Goal: Transaction & Acquisition: Purchase product/service

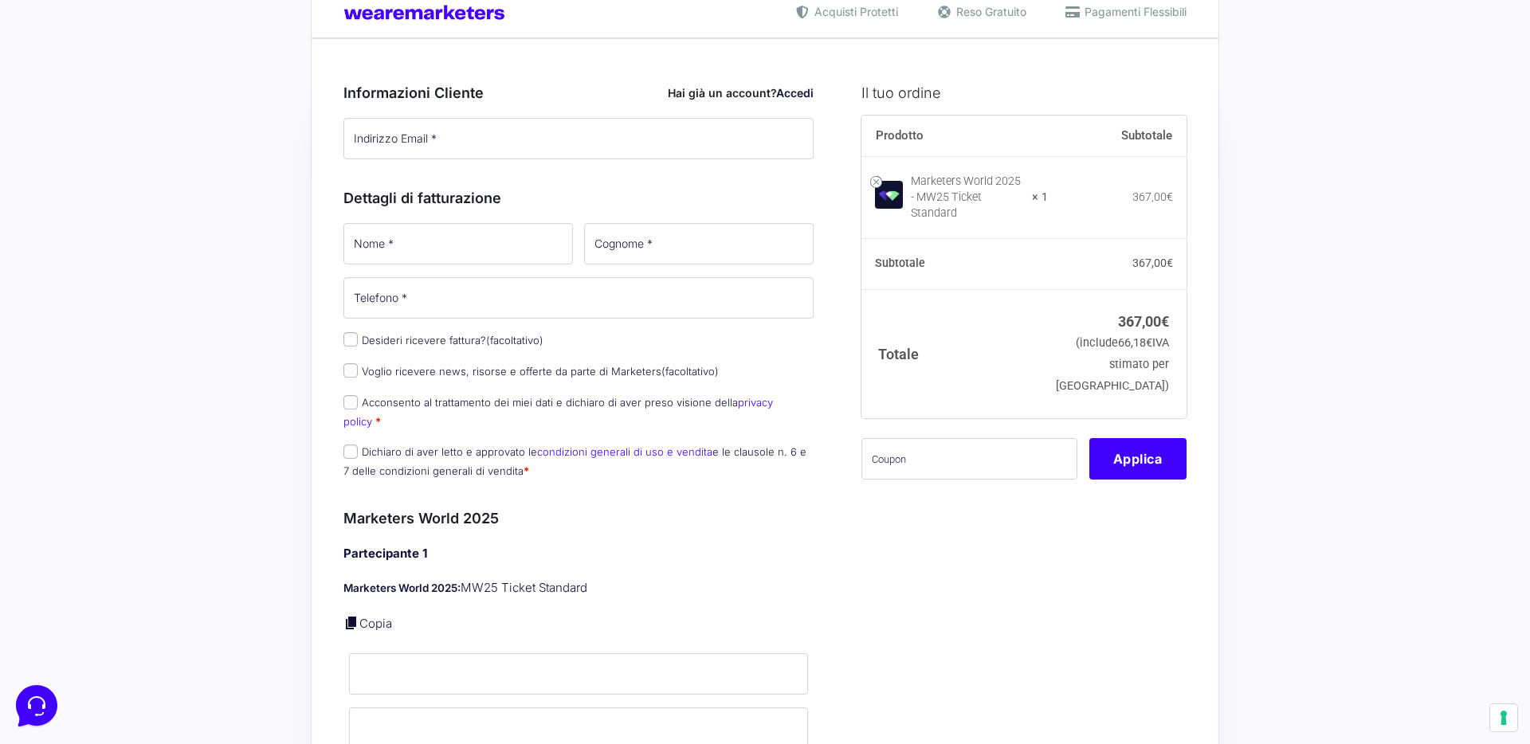
scroll to position [12, 0]
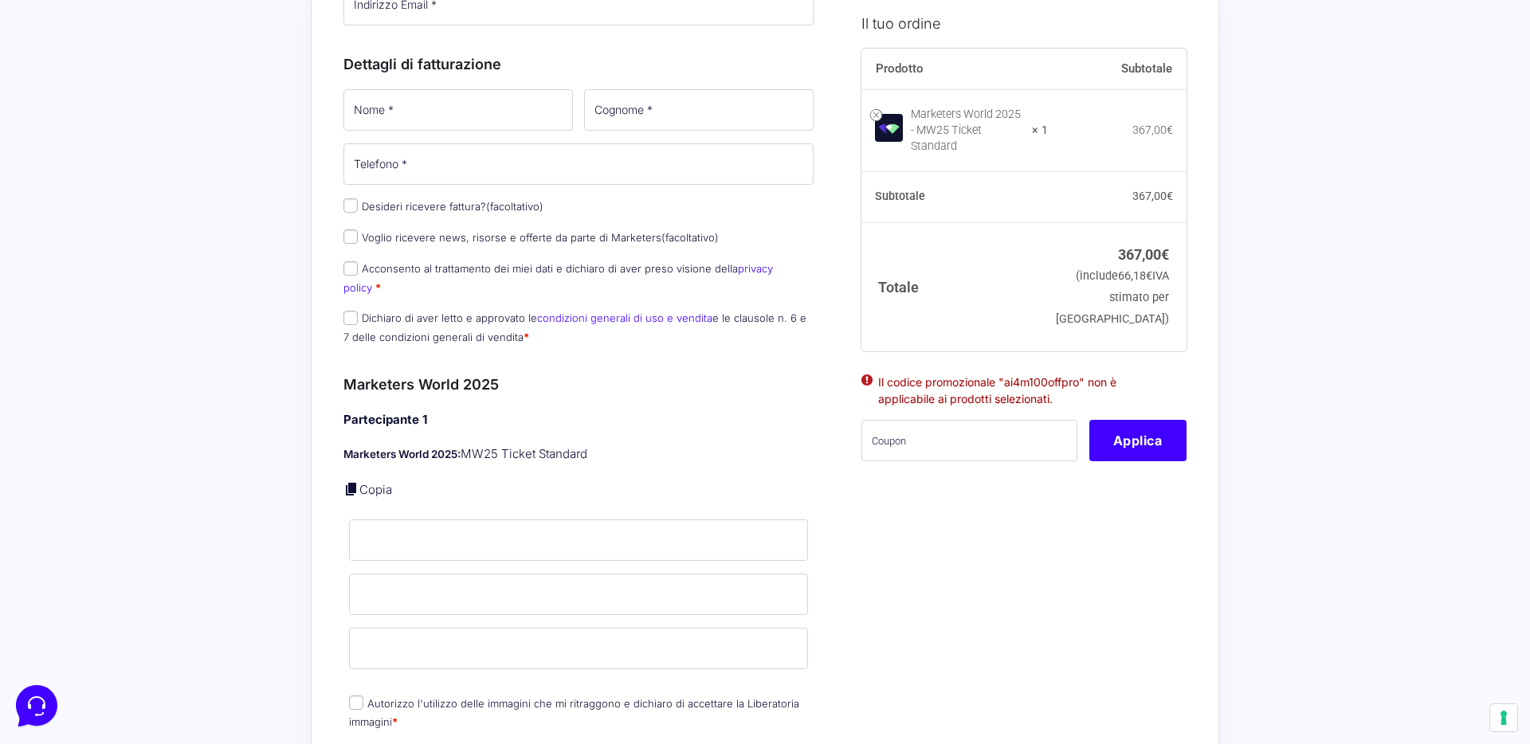
scroll to position [185, 0]
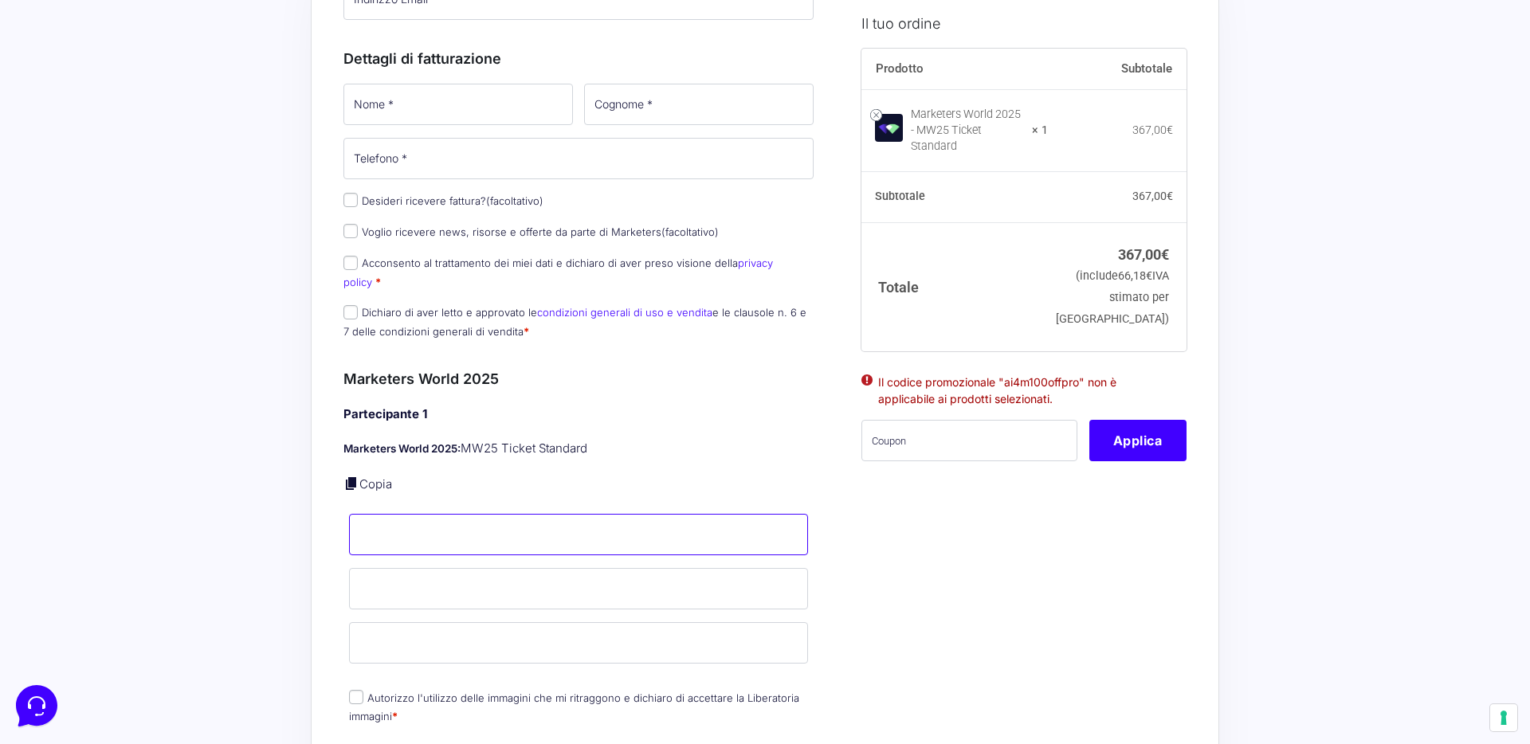
click at [635, 522] on input "Nome *" at bounding box center [578, 534] width 459 height 41
click at [386, 476] on p "Copia" at bounding box center [578, 485] width 470 height 18
click at [428, 517] on input "Nome *" at bounding box center [578, 534] width 459 height 41
paste input "AI4M100OFFPRO"
type input "AI4M100OFFPRO"
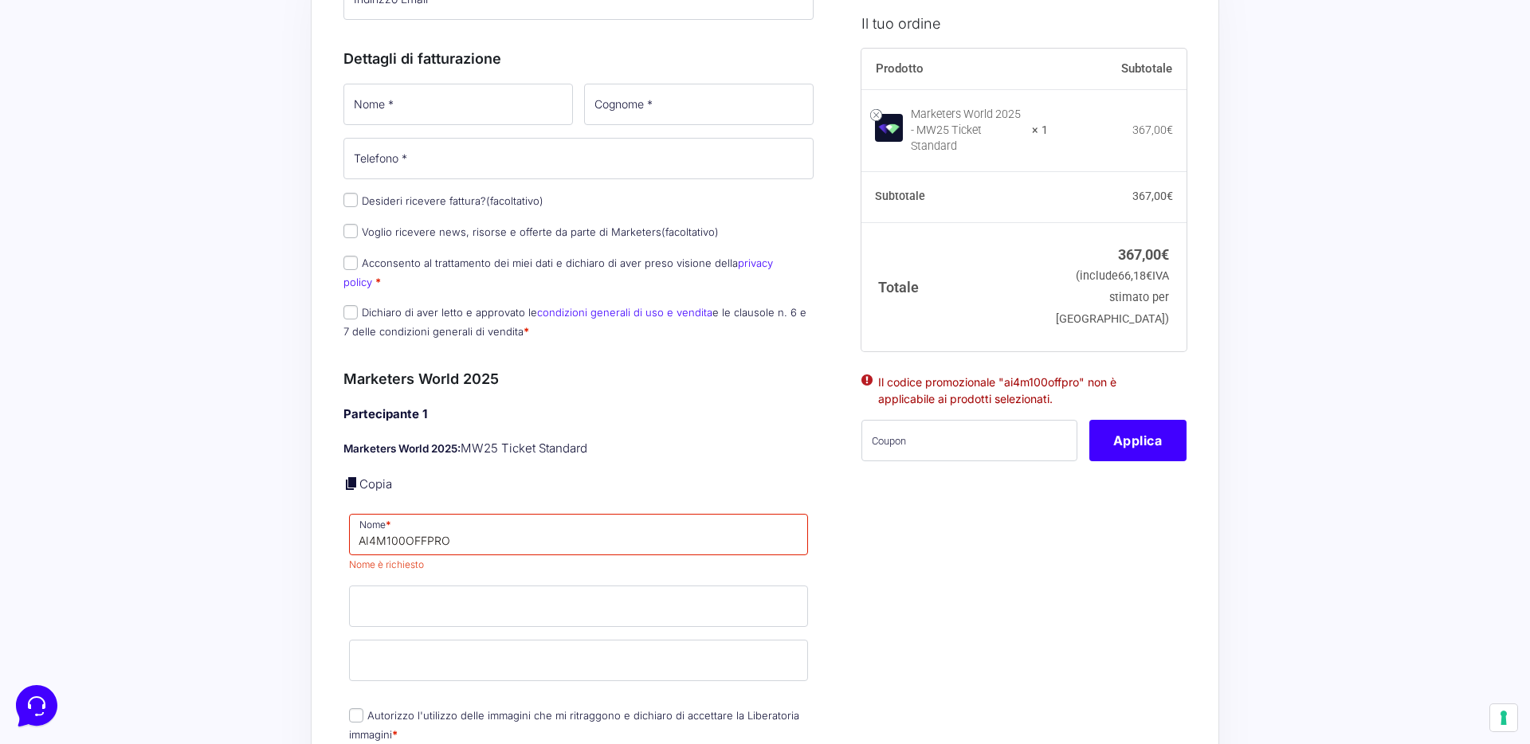
click at [488, 476] on p "Copia" at bounding box center [578, 485] width 470 height 18
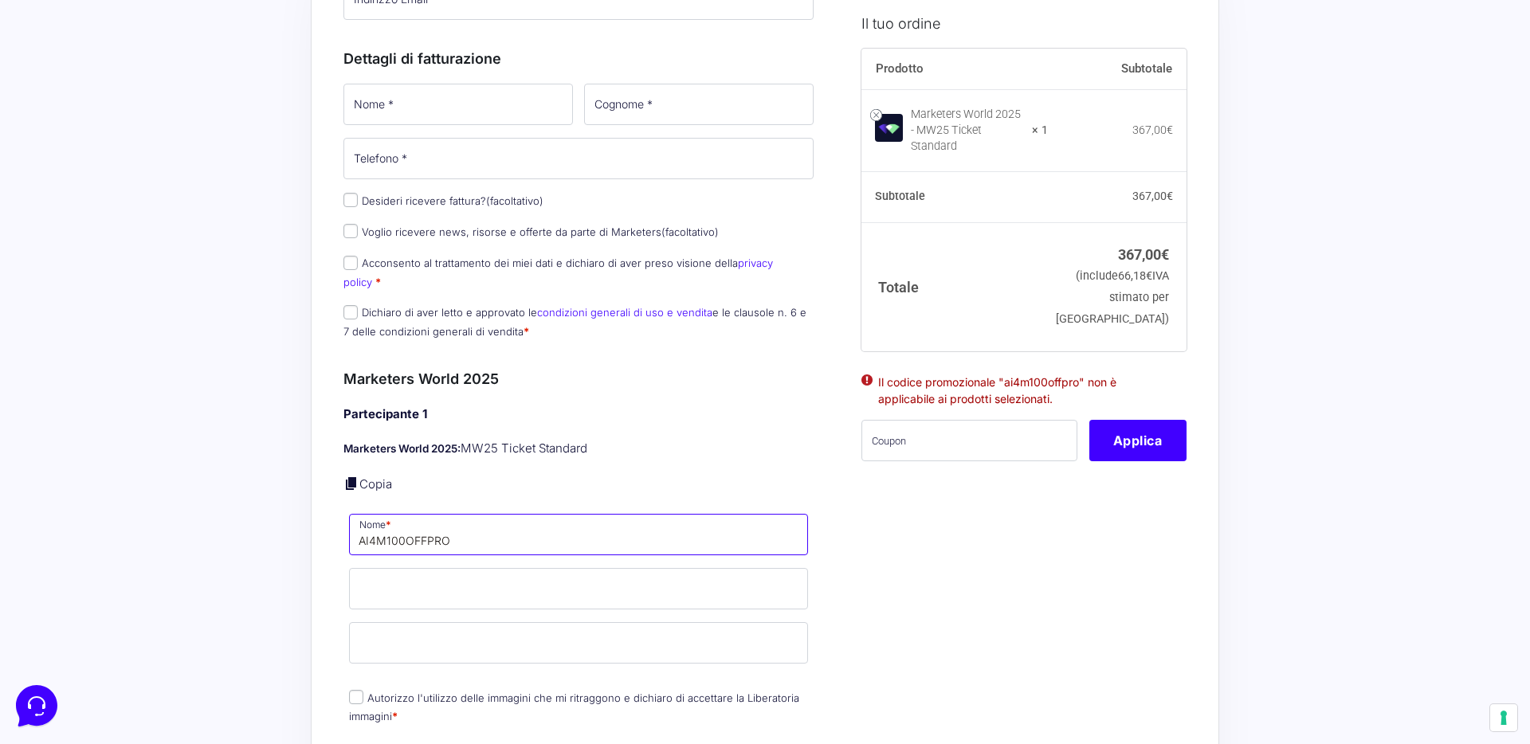
click at [488, 531] on input "AI4M100OFFPRO" at bounding box center [578, 534] width 459 height 41
click at [993, 443] on input "text" at bounding box center [969, 440] width 216 height 41
paste input "AI4M100OFFPRO"
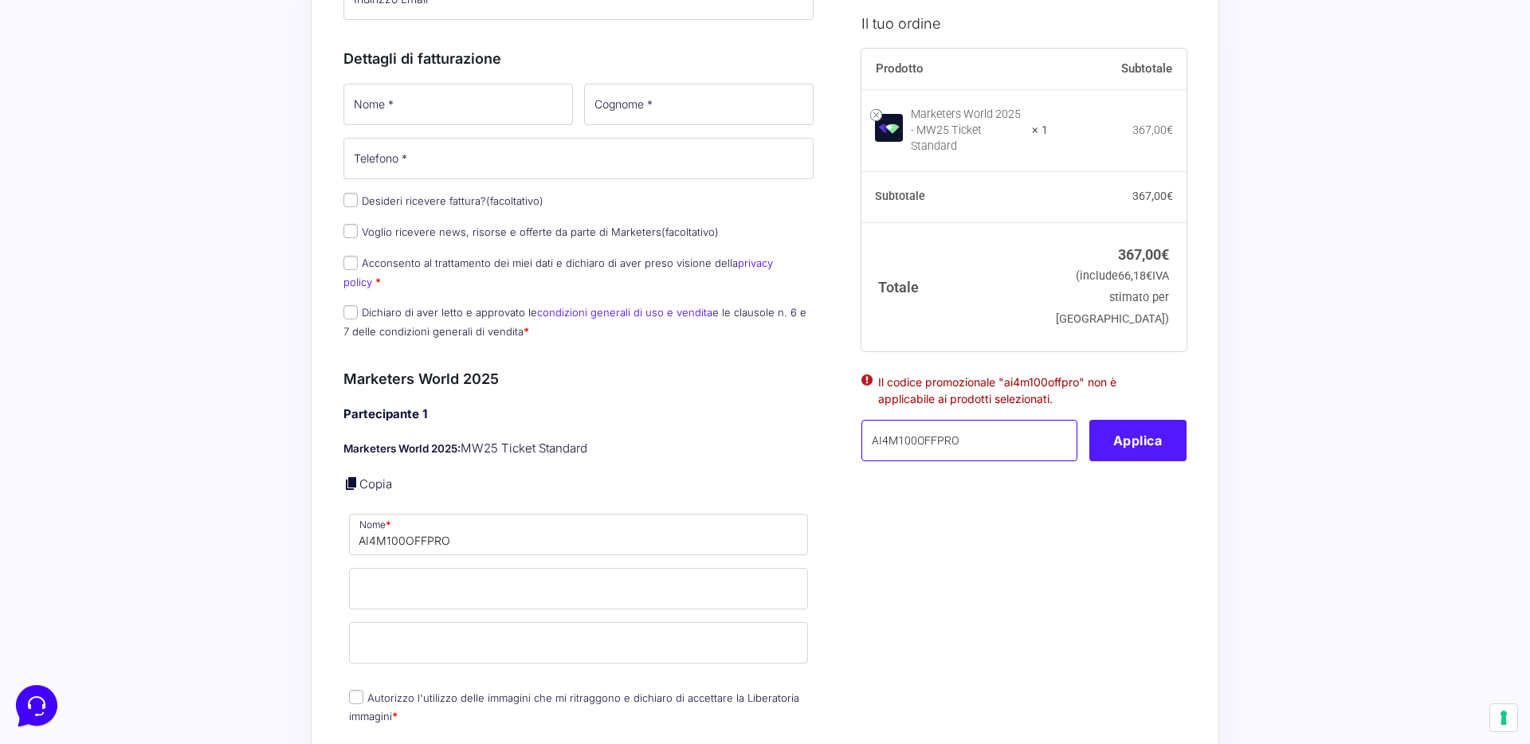
type input "AI4M100OFFPRO"
click at [1126, 426] on button "Applica" at bounding box center [1137, 440] width 97 height 41
click at [553, 525] on input "AI4M100OFFPRO" at bounding box center [578, 534] width 459 height 41
drag, startPoint x: 488, startPoint y: 525, endPoint x: 253, endPoint y: 525, distance: 235.0
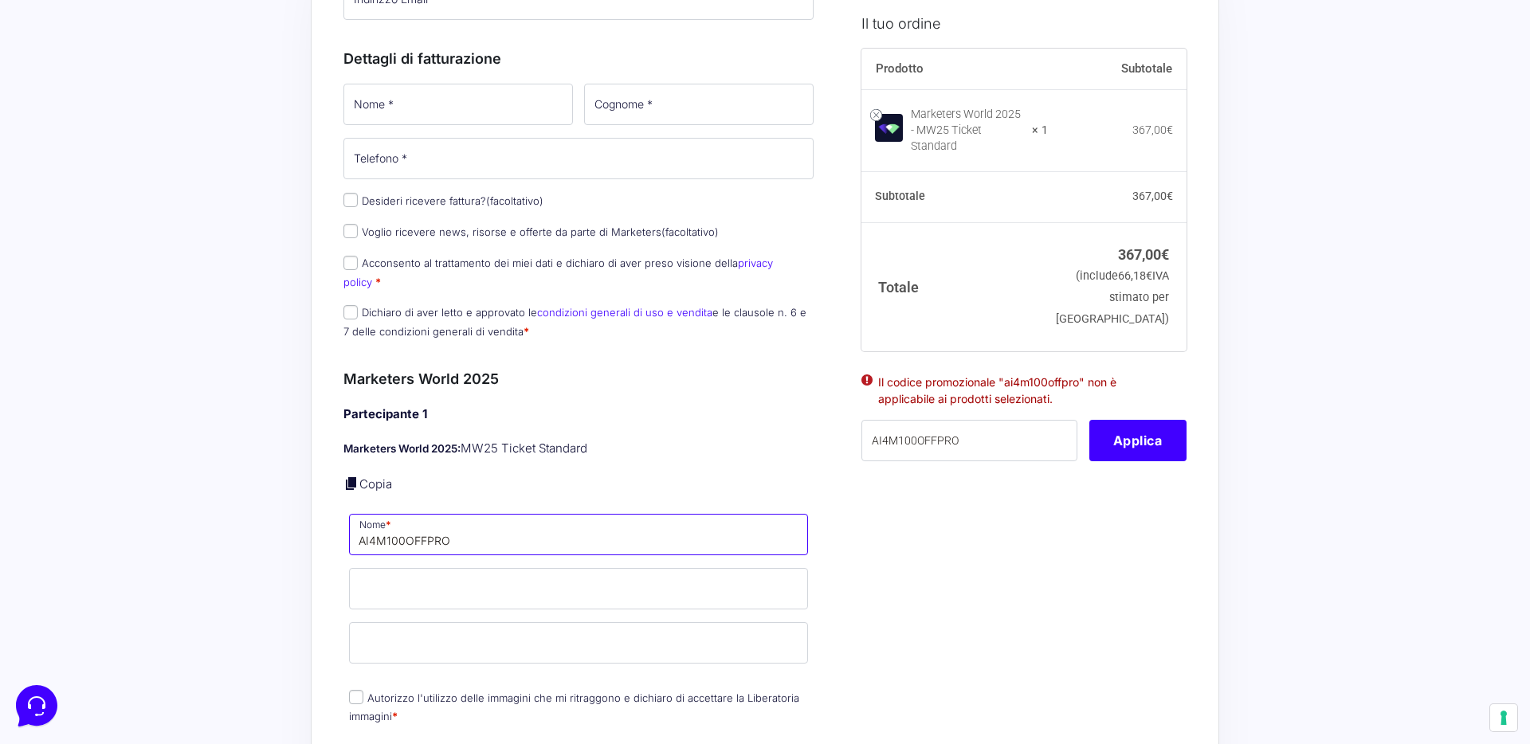
click at [972, 424] on input "AI4M100OFFPRO" at bounding box center [969, 440] width 216 height 41
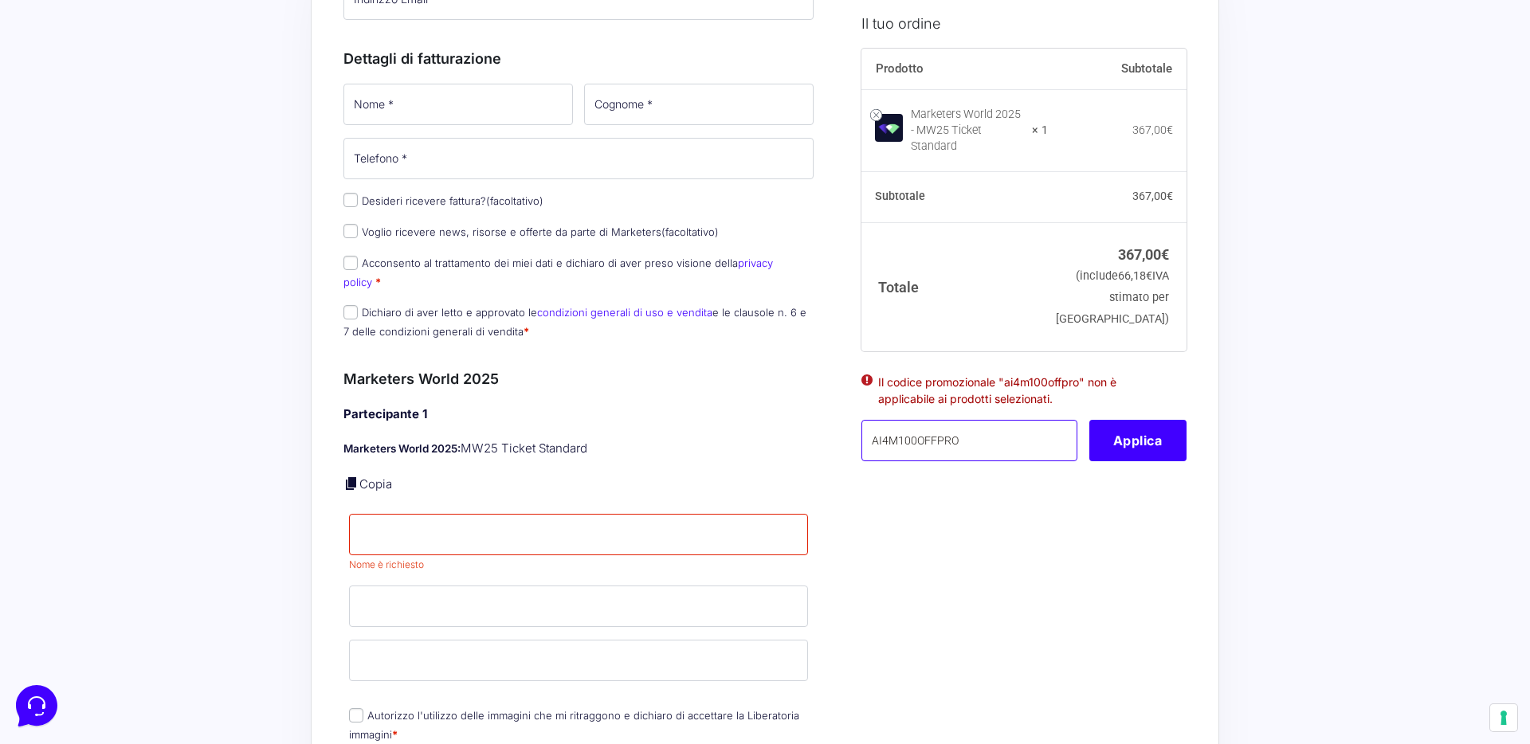
paste input "MARKETERS"
click at [1127, 435] on button "Applica" at bounding box center [1137, 440] width 97 height 41
click at [1134, 405] on ul "Il codice promozionale "marketerspro" non può essere applicato perché non esist…" at bounding box center [1023, 394] width 325 height 49
click at [1134, 423] on button "Applica" at bounding box center [1137, 440] width 97 height 41
click at [1032, 428] on input "MARKETERSPRO" at bounding box center [969, 440] width 216 height 41
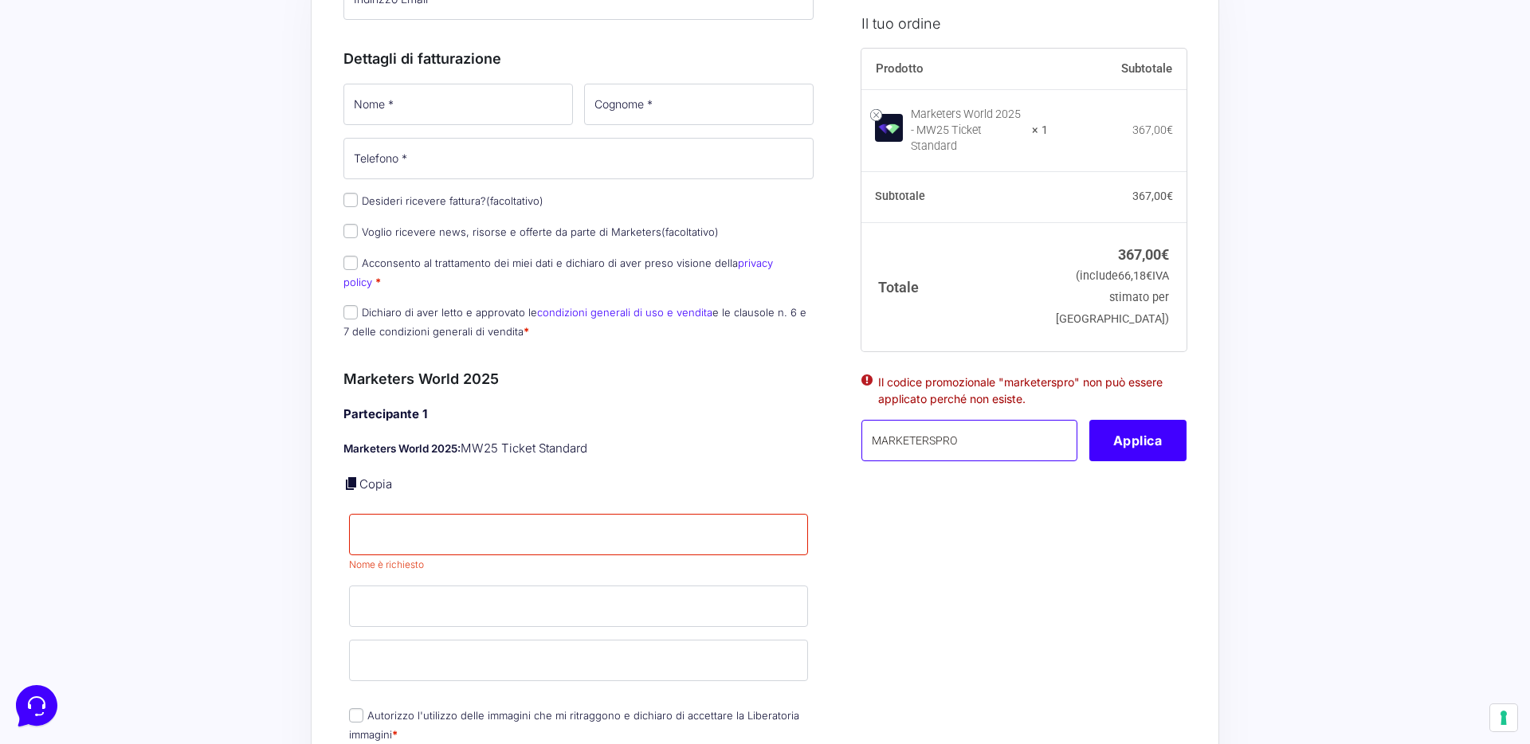
paste input "ART"
click at [1137, 445] on button "Applica" at bounding box center [1137, 440] width 97 height 41
click at [1006, 435] on input "MARKETERSART" at bounding box center [969, 440] width 216 height 41
paste input "W24SAL"
click at [1158, 436] on button "Applica" at bounding box center [1137, 440] width 97 height 41
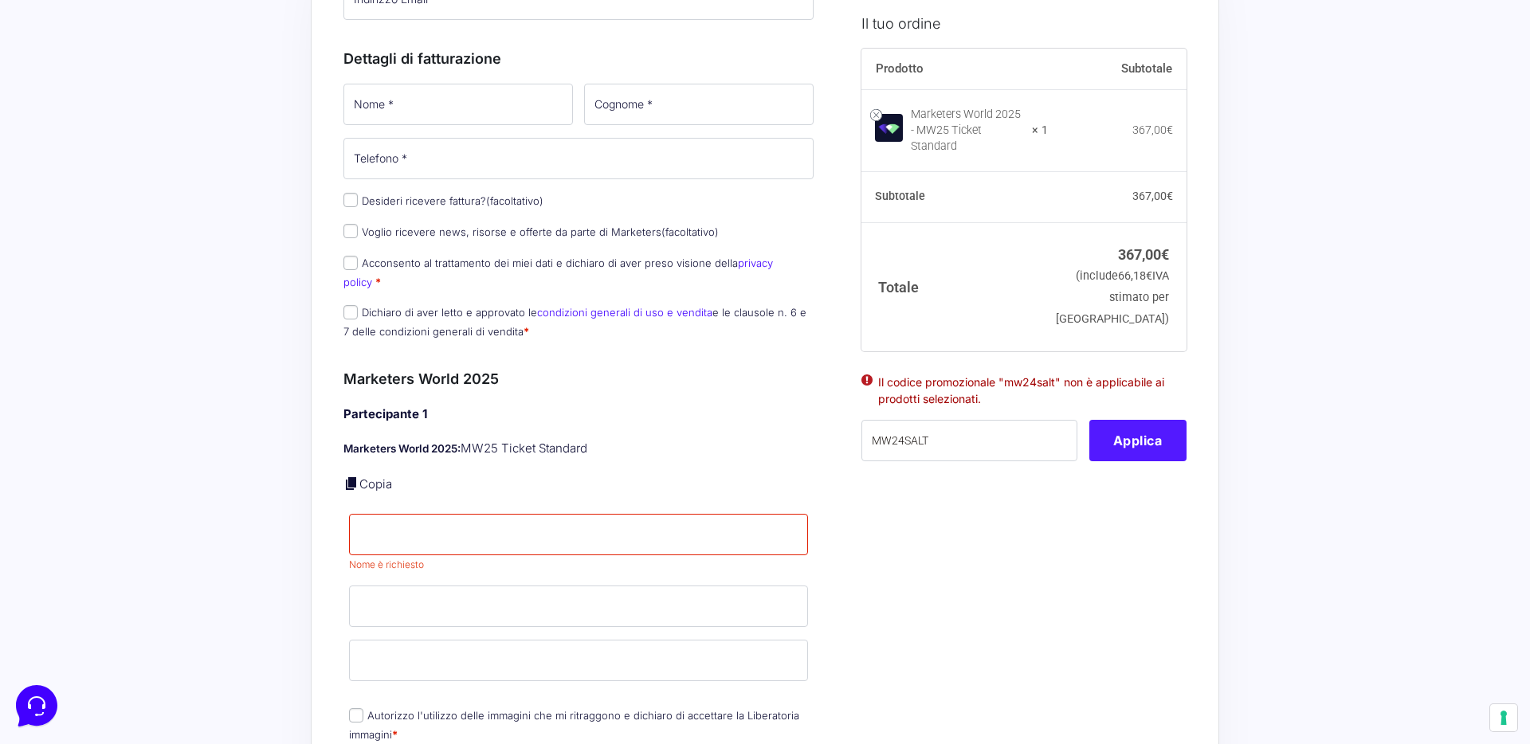
click at [1144, 438] on button "Applica" at bounding box center [1137, 440] width 97 height 41
click at [1177, 439] on button "Applica" at bounding box center [1137, 440] width 97 height 41
click at [946, 429] on input "MW24SALT" at bounding box center [969, 440] width 216 height 41
click at [1087, 420] on div "MW24SALT" at bounding box center [975, 440] width 228 height 41
click at [1114, 422] on button "Applica" at bounding box center [1137, 440] width 97 height 41
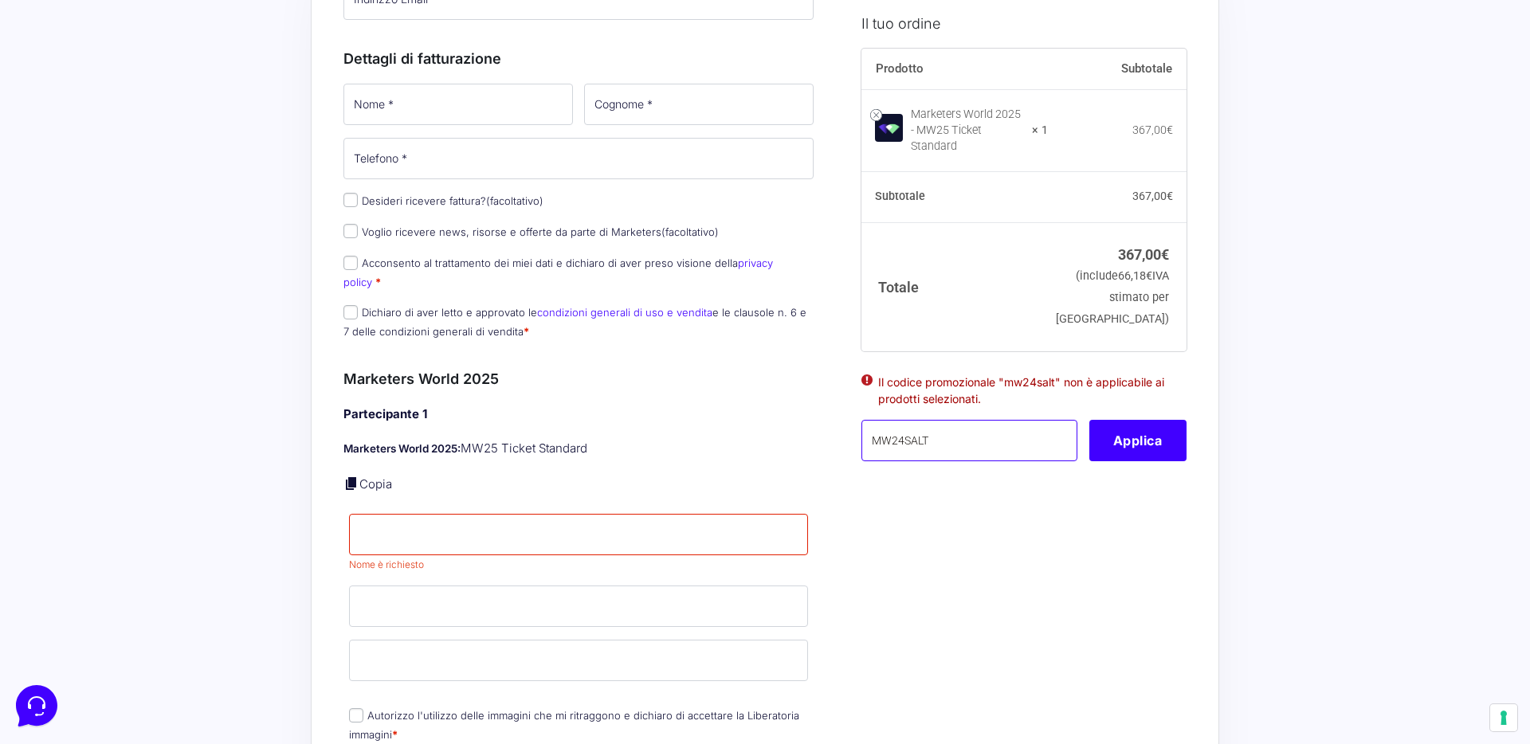
click at [961, 431] on input "MW24SALT" at bounding box center [969, 440] width 216 height 41
paste input "mw25rotolando"
type input "mw25rotolando"
click at [1119, 450] on button "Applica" at bounding box center [1137, 440] width 97 height 41
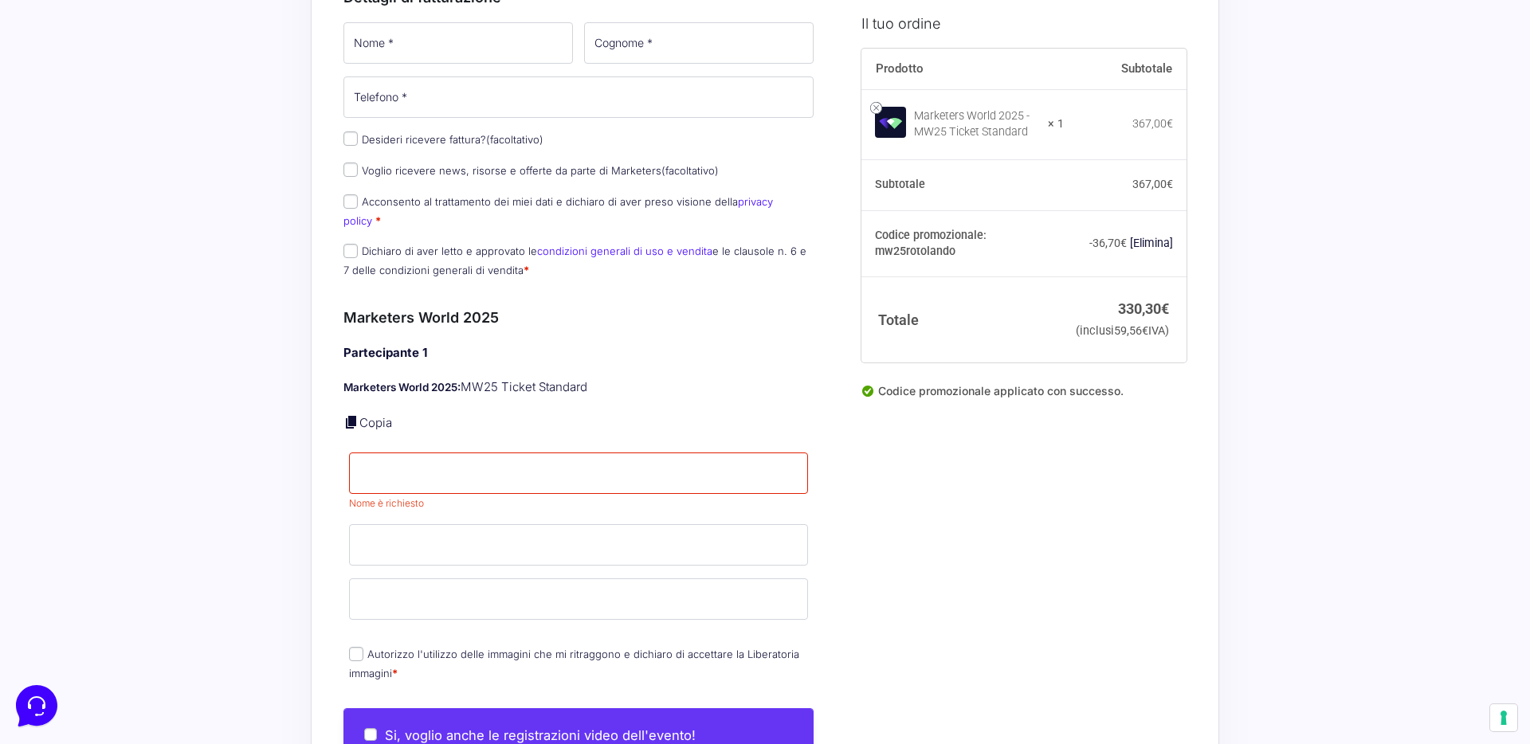
scroll to position [247, 0]
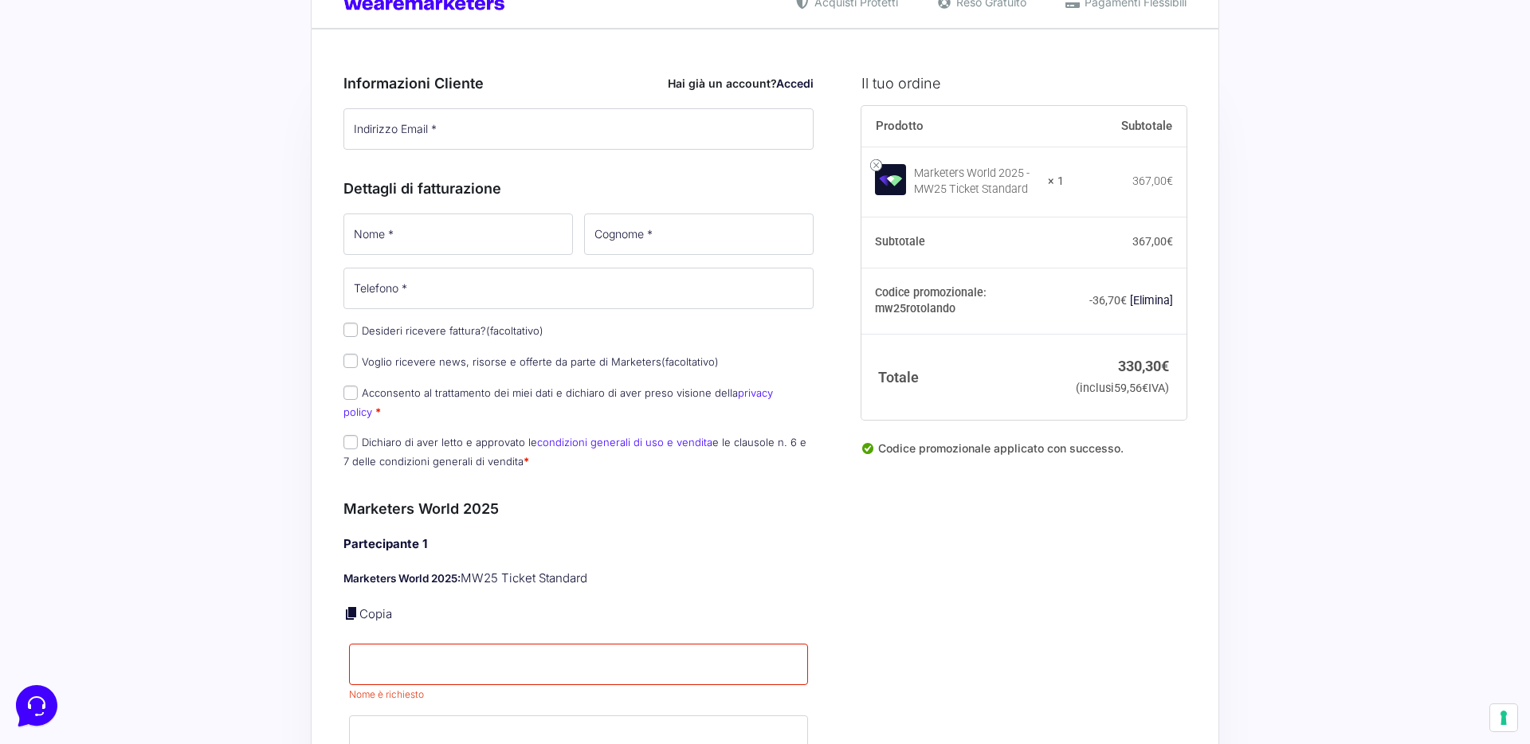
scroll to position [0, 0]
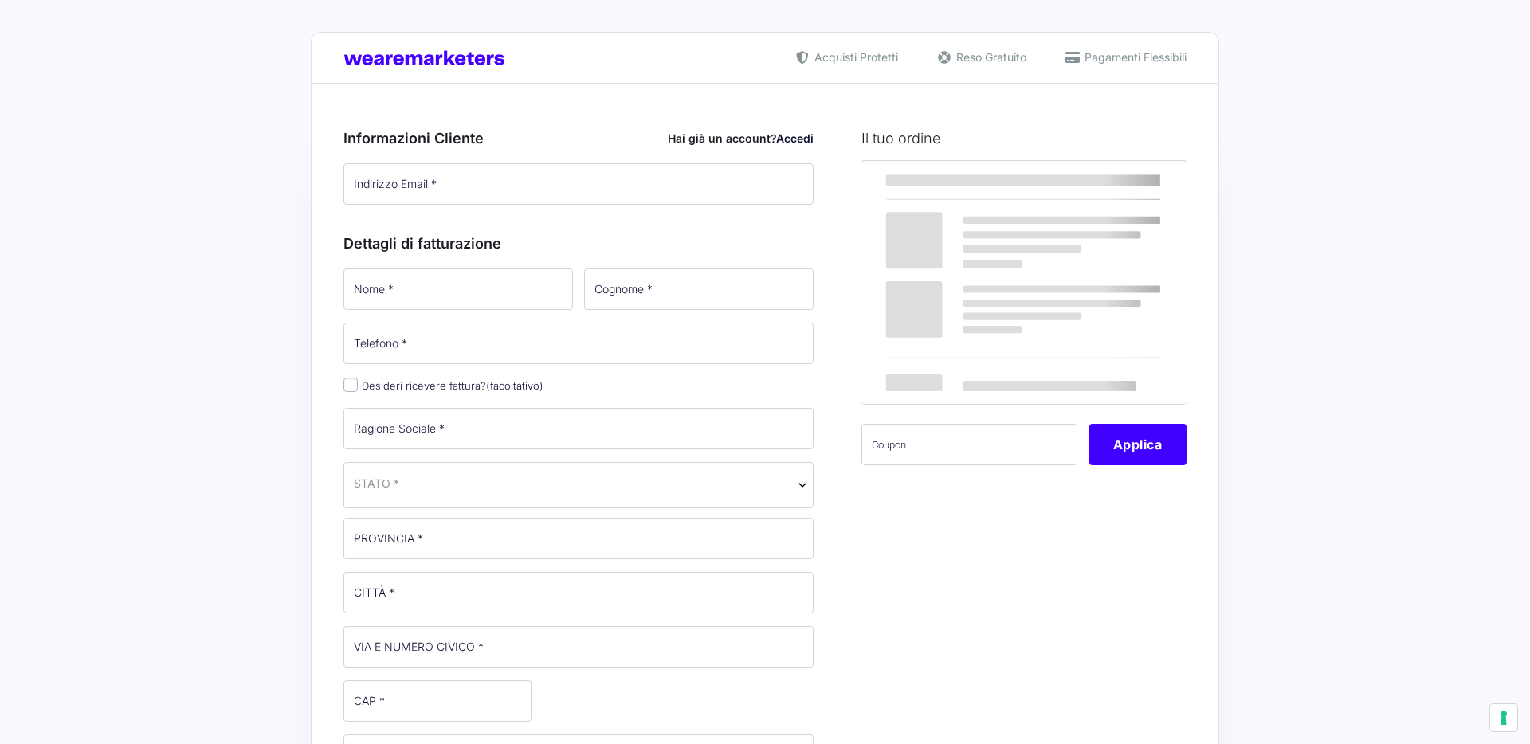
select select
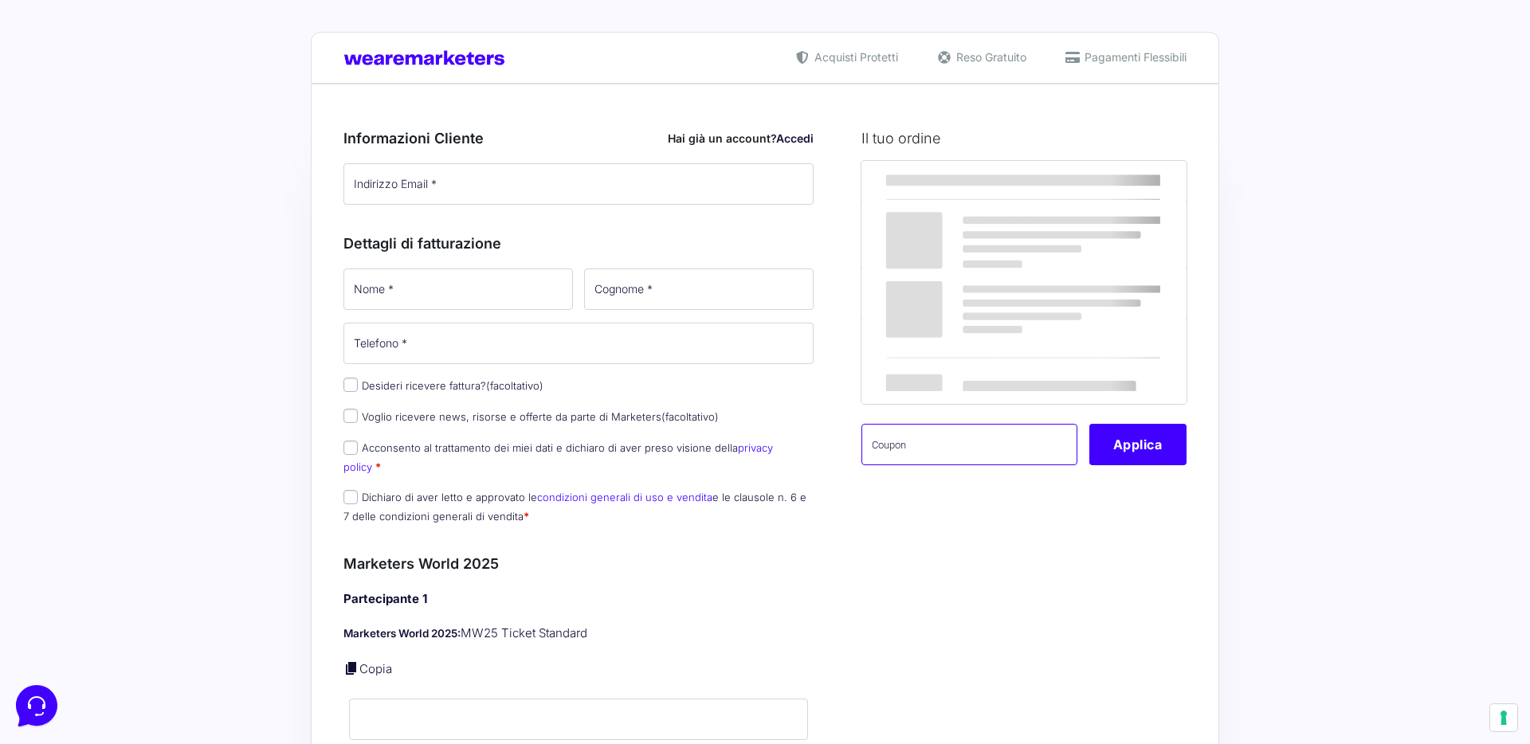
click at [977, 464] on input "text" at bounding box center [969, 444] width 216 height 41
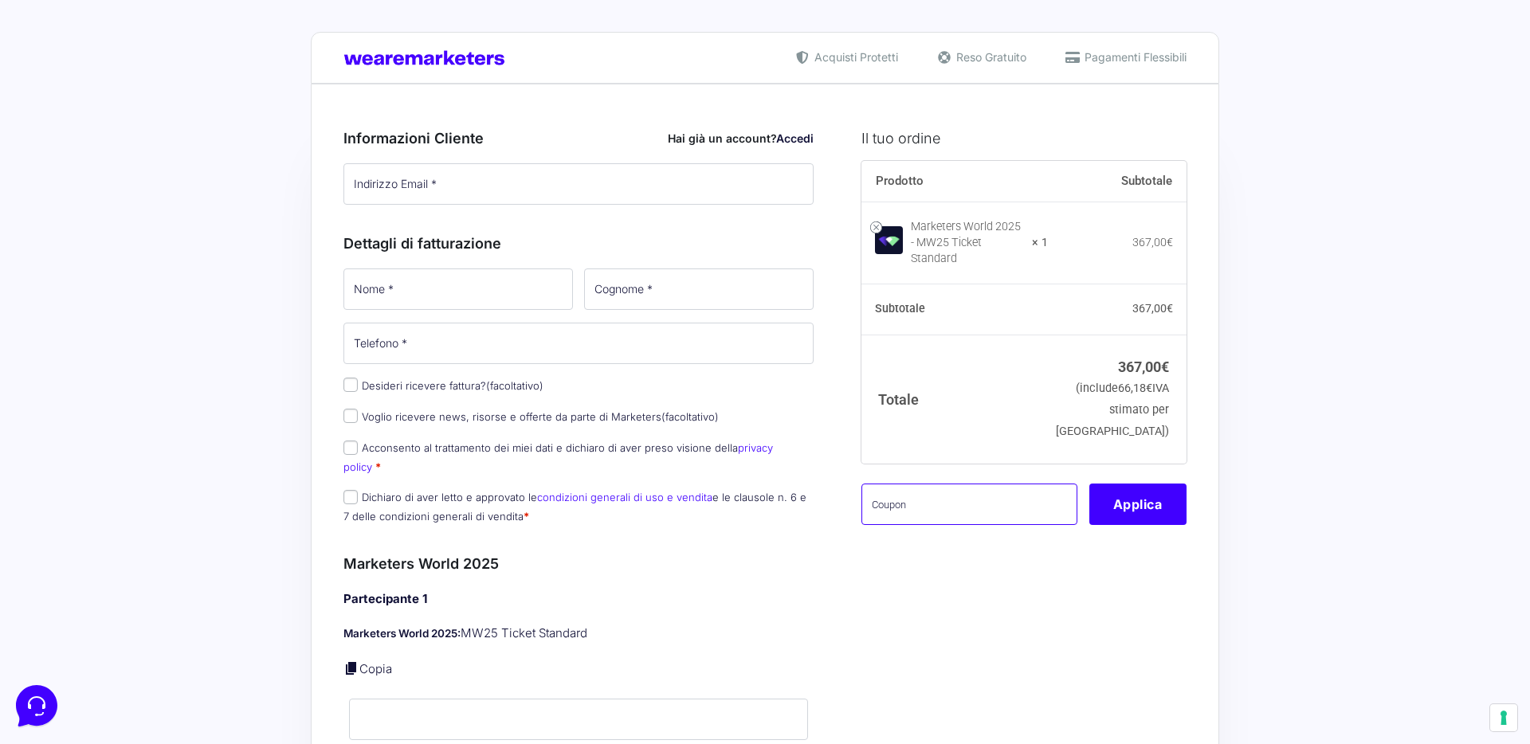
paste input "mw25rotolando"
type input "mw25rotolando"
type input "KING30"
click at [1167, 497] on button "Applica" at bounding box center [1137, 504] width 97 height 41
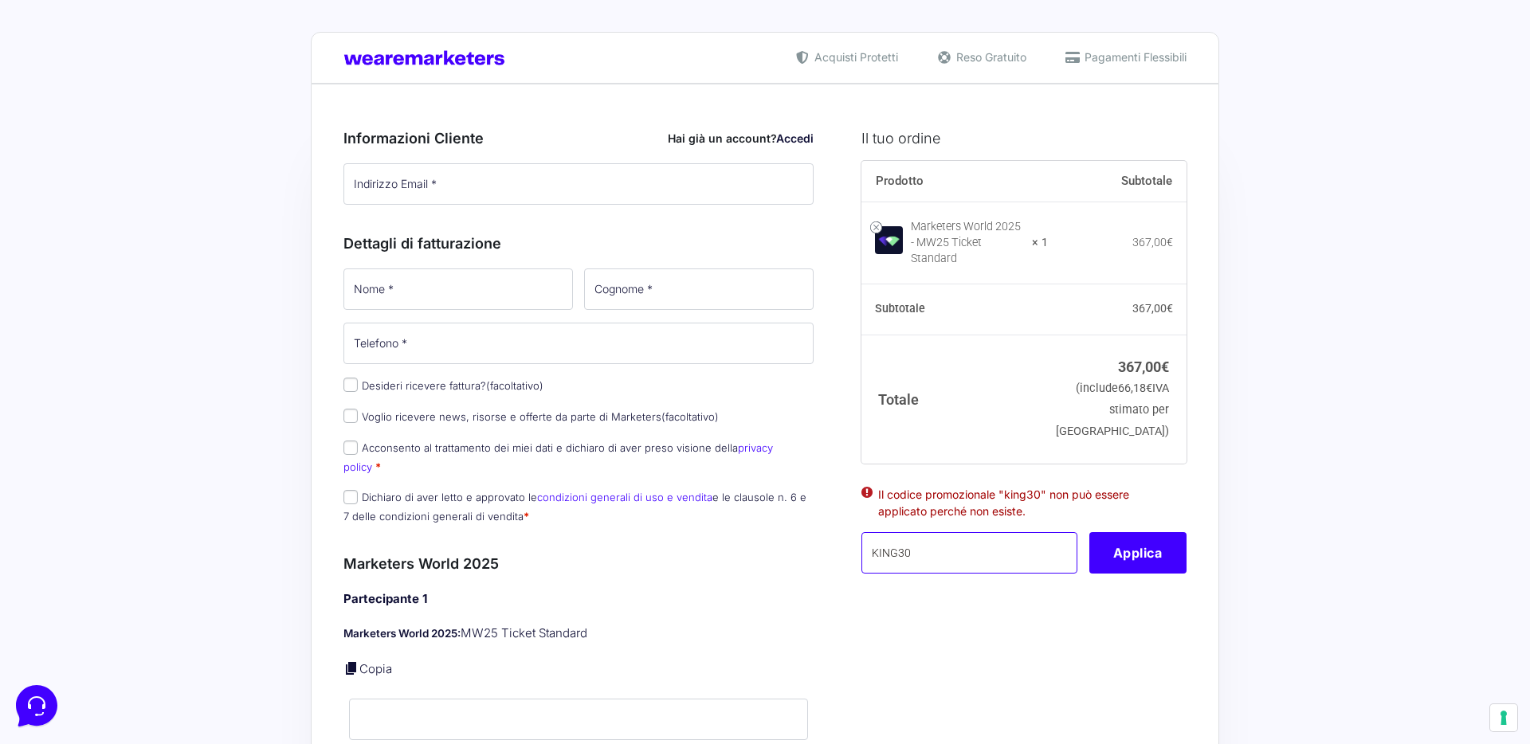
click at [1043, 534] on input "KING30" at bounding box center [969, 552] width 216 height 41
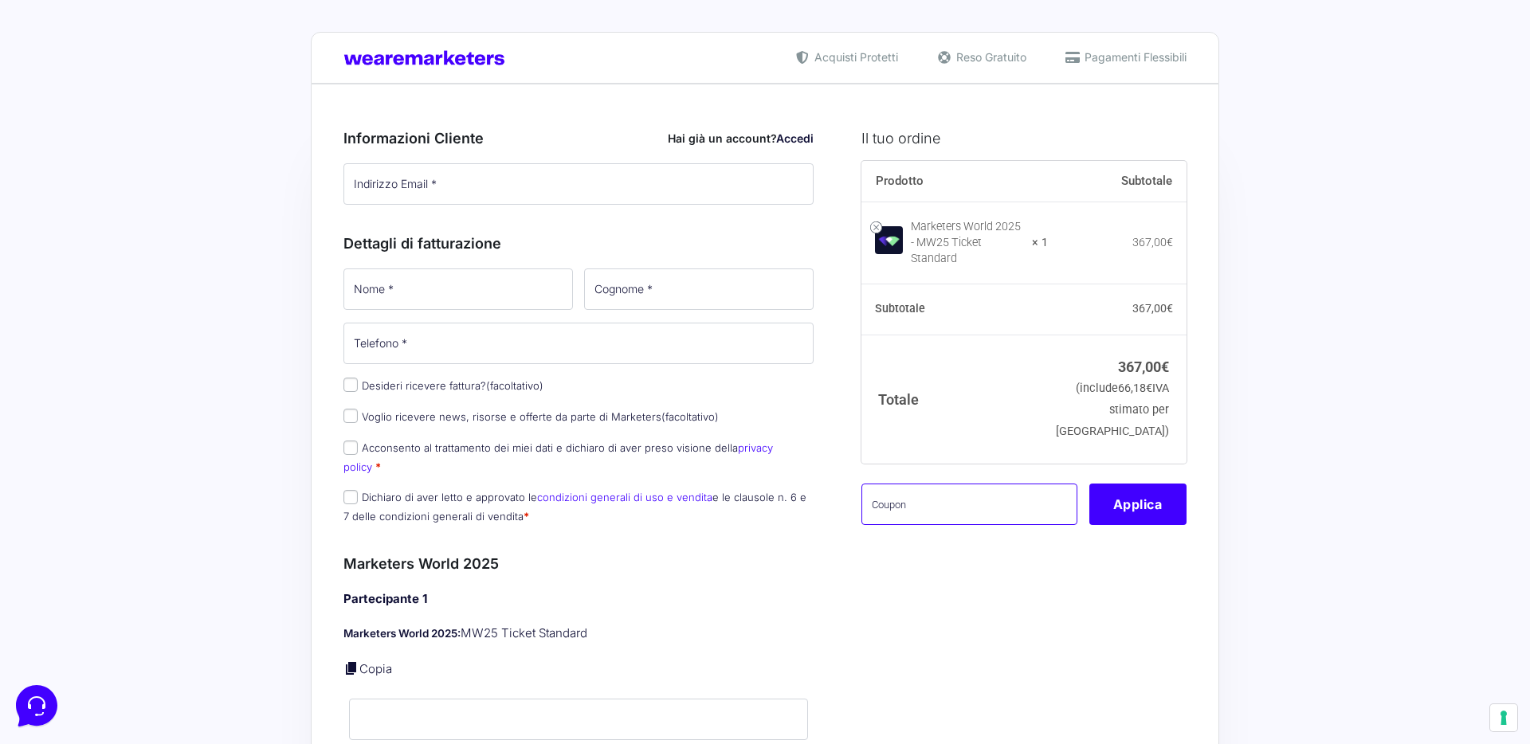
click at [994, 497] on input "text" at bounding box center [969, 504] width 216 height 41
paste input "MONETIZZANDO15."
click at [1103, 500] on button "Applica" at bounding box center [1137, 504] width 97 height 41
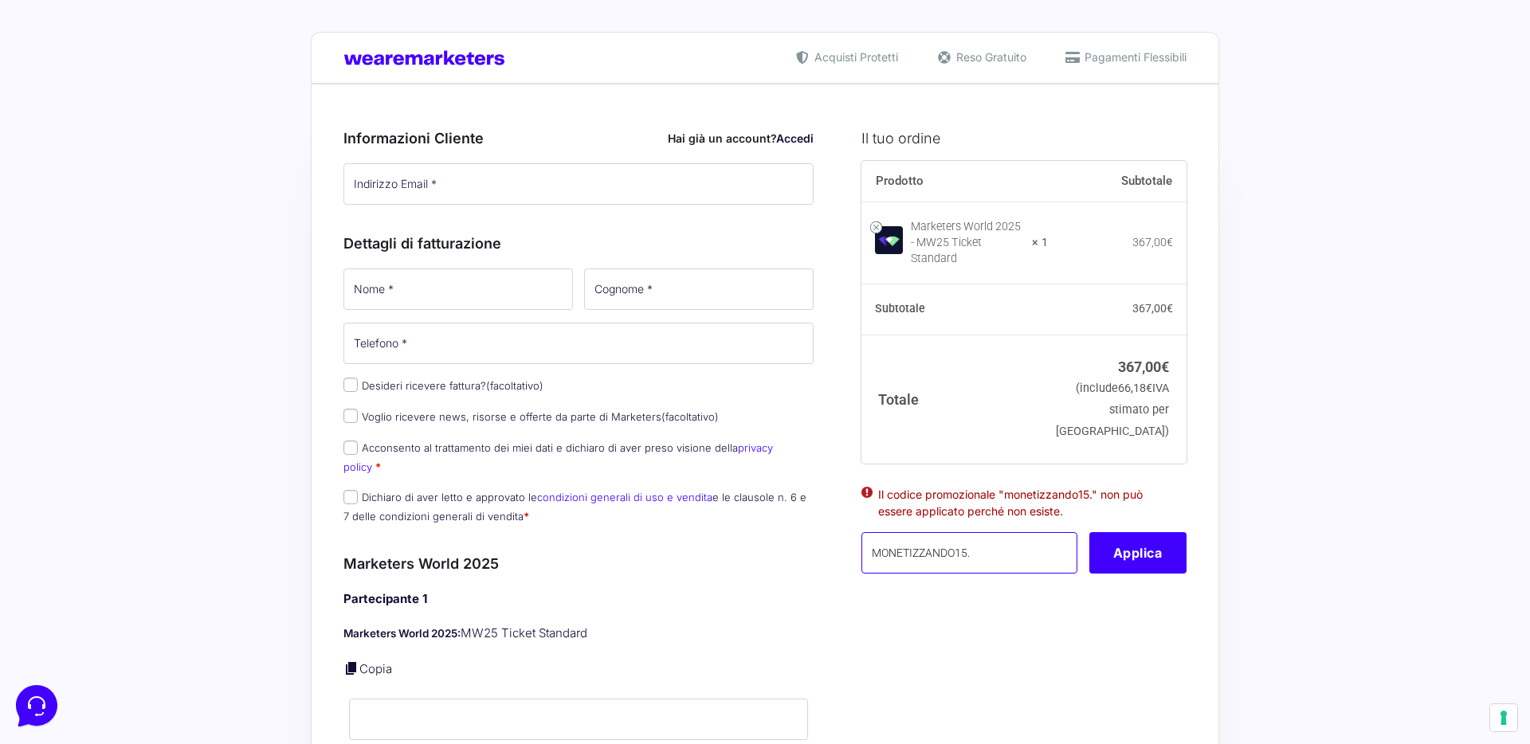
click at [1009, 541] on input "MONETIZZANDO15." at bounding box center [969, 552] width 216 height 41
type input "MONETIZZANDO15"
click at [1132, 537] on button "Applica" at bounding box center [1137, 552] width 97 height 41
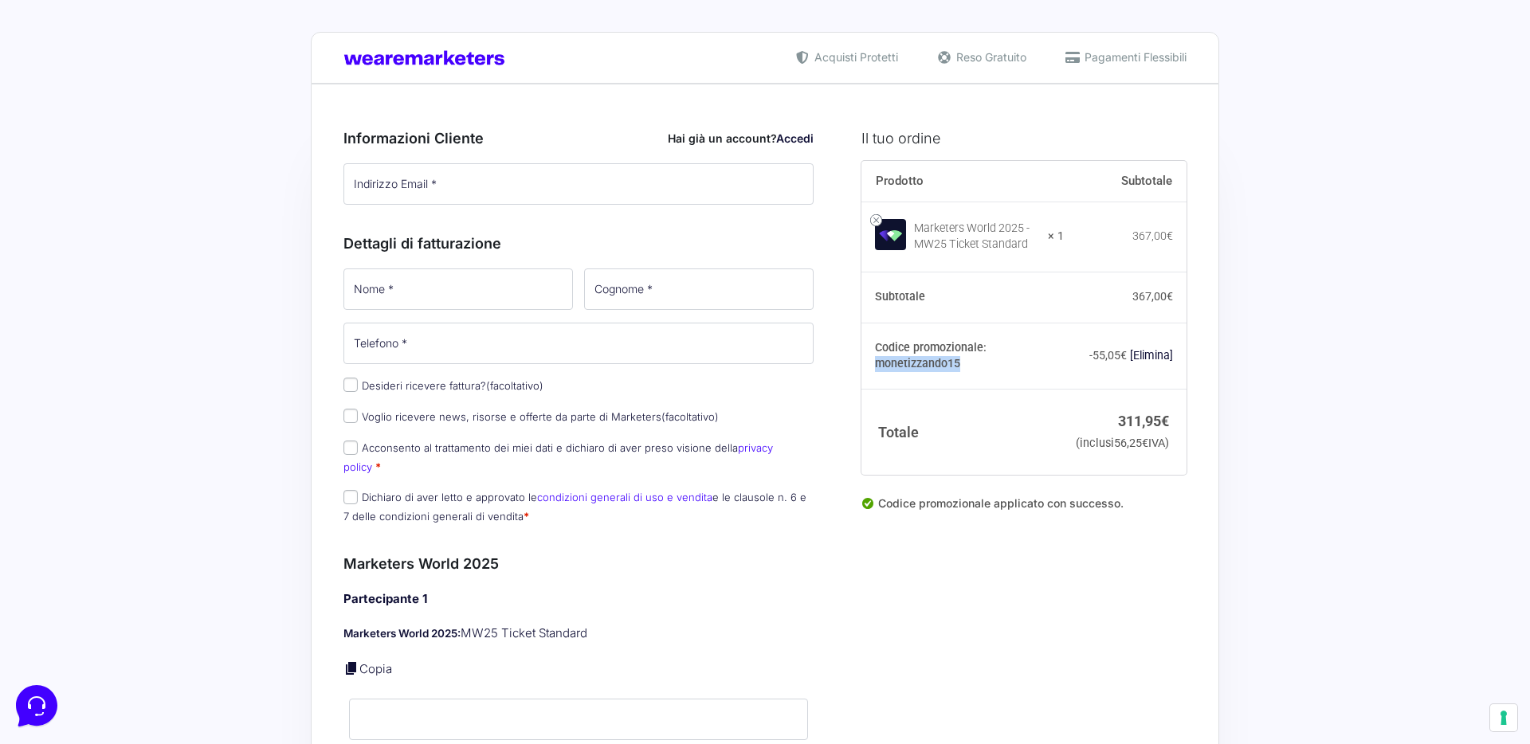
drag, startPoint x: 1073, startPoint y: 348, endPoint x: 991, endPoint y: 353, distance: 82.2
click at [990, 353] on th "Codice promozionale: monetizzando15" at bounding box center [962, 356] width 203 height 67
copy th "monetizzando15"
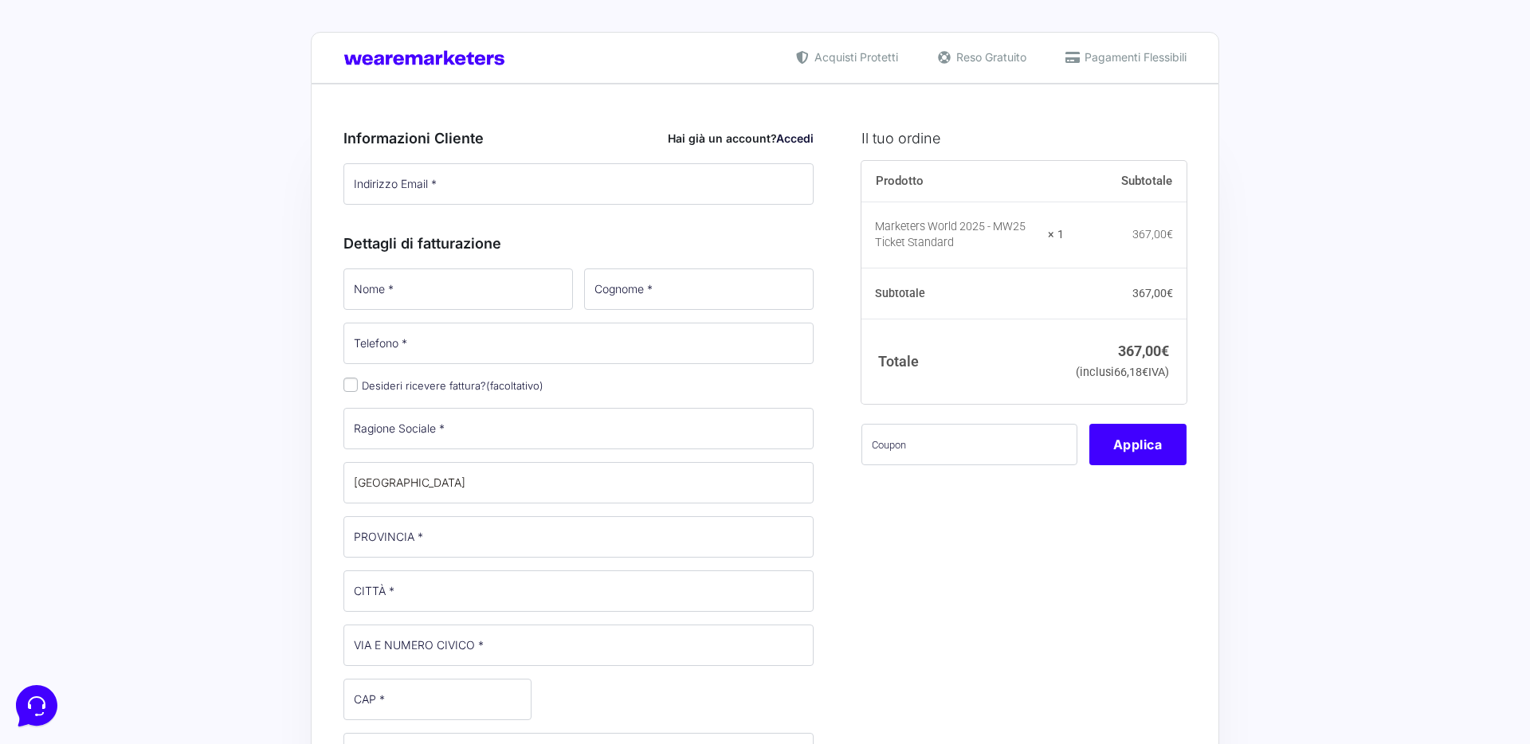
select select
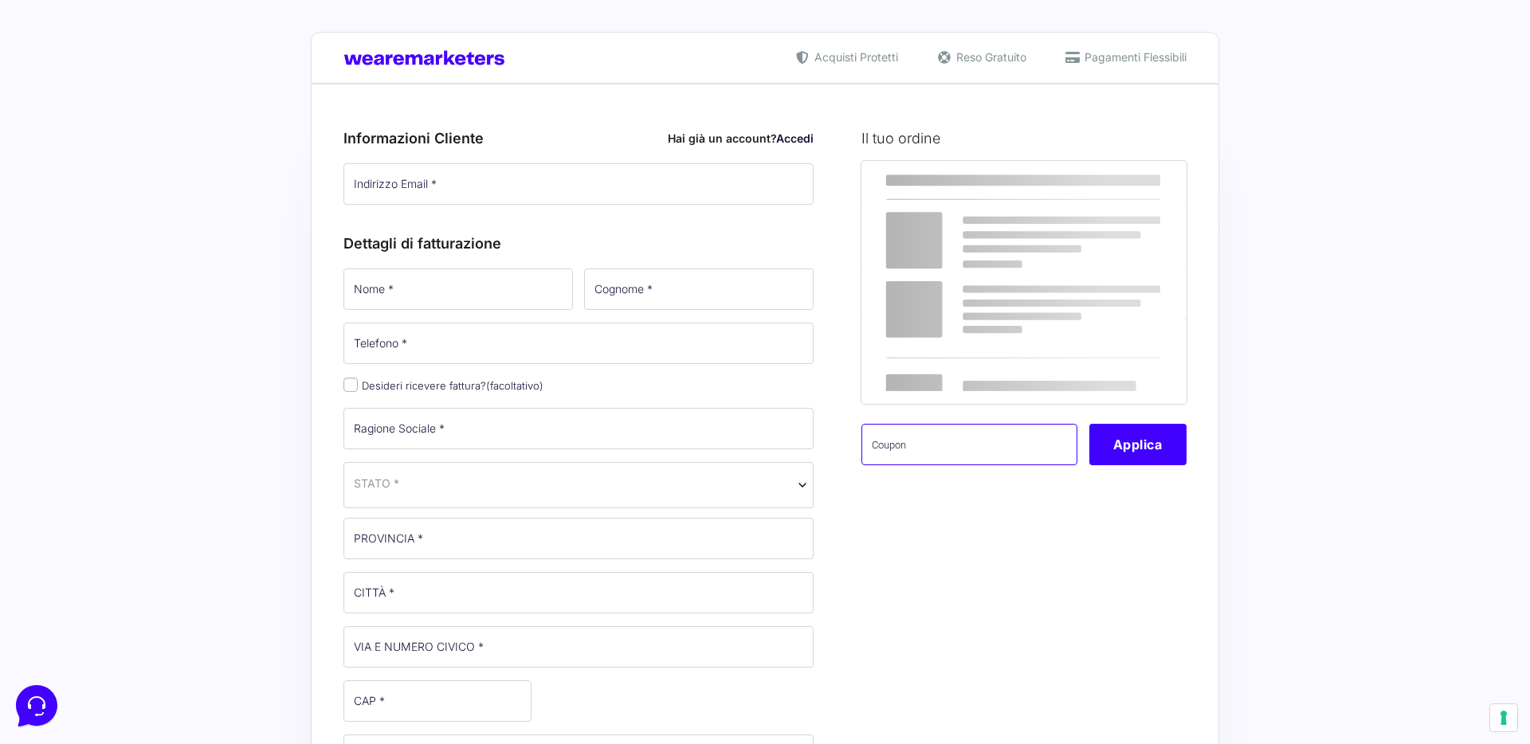
click at [1003, 452] on input "text" at bounding box center [969, 444] width 216 height 41
paste input "MW25"
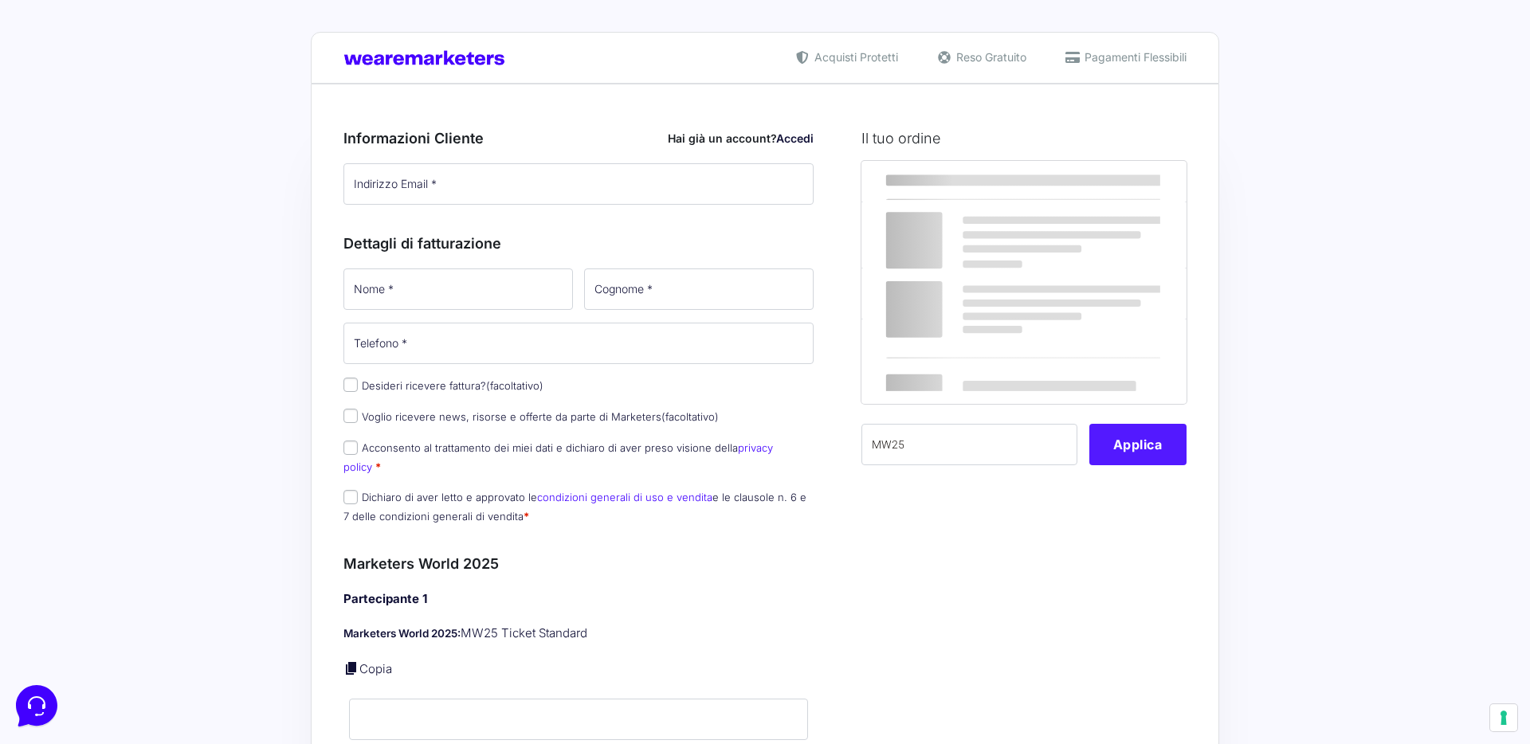
click at [1149, 464] on button "Applica" at bounding box center [1137, 444] width 97 height 41
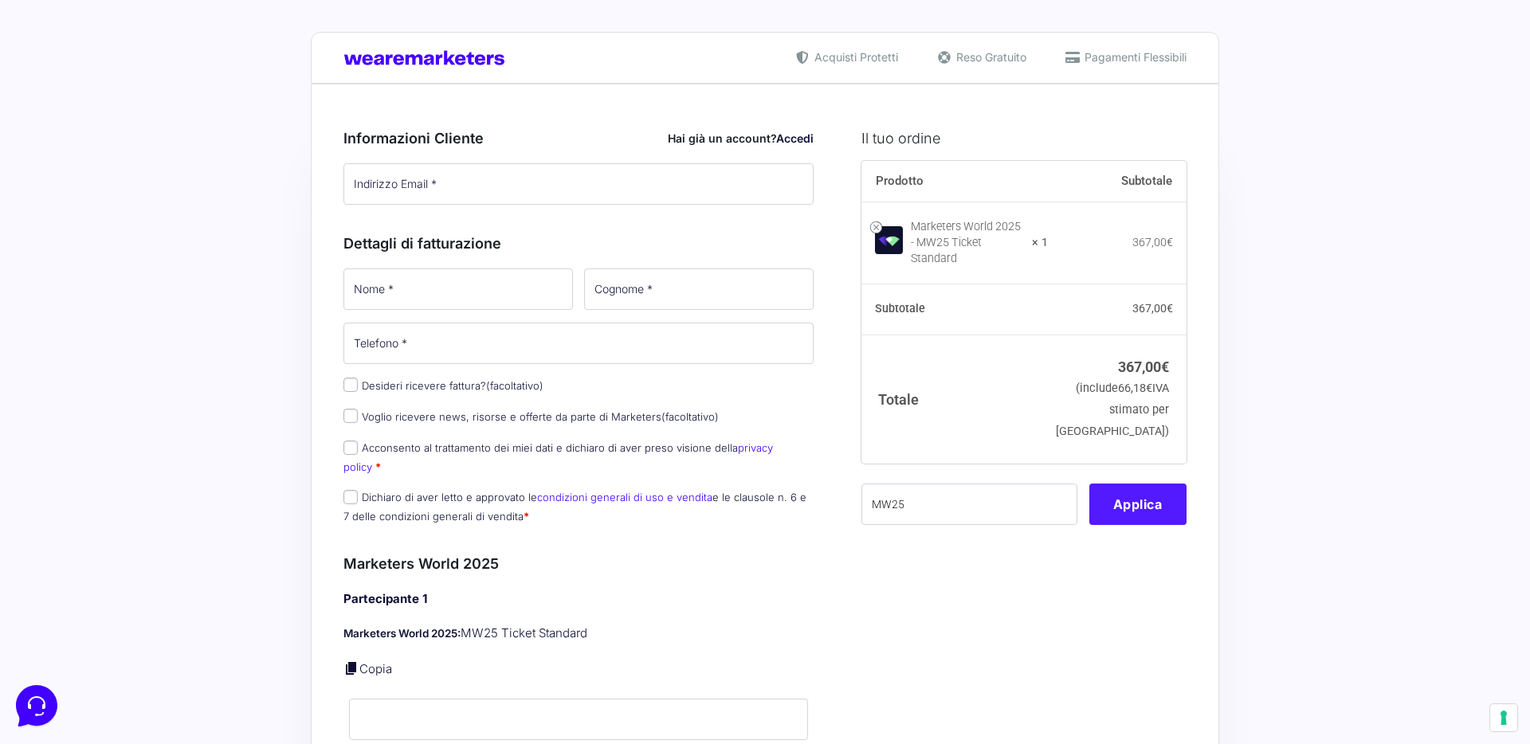
click at [1153, 489] on button "Applica" at bounding box center [1137, 504] width 97 height 41
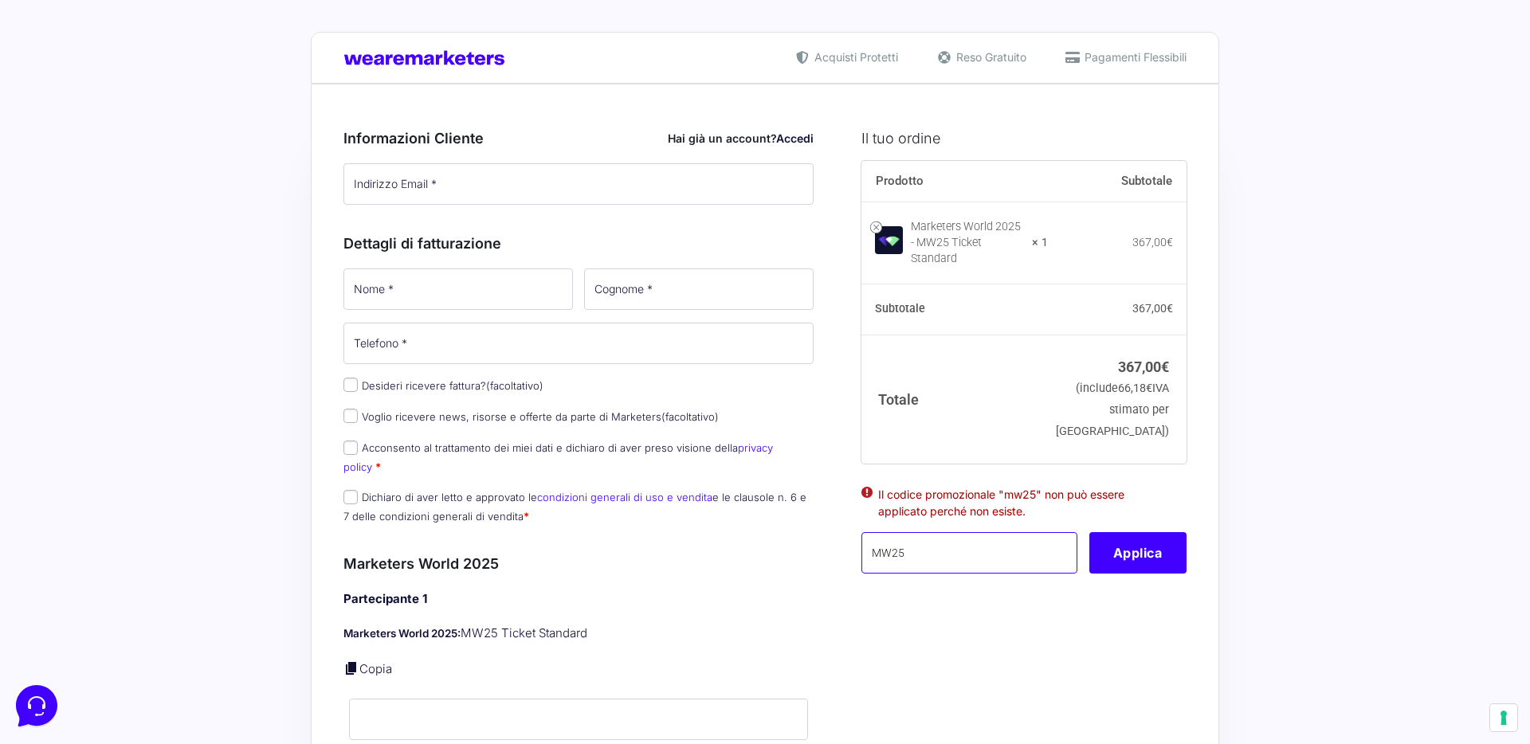
click at [949, 536] on input "MW25" at bounding box center [969, 552] width 216 height 41
paste input "PCATER"
click at [1130, 538] on button "Applica" at bounding box center [1137, 552] width 97 height 41
click at [1144, 546] on button "Applica" at bounding box center [1137, 552] width 97 height 41
click at [915, 532] on input "PCATER" at bounding box center [969, 552] width 216 height 41
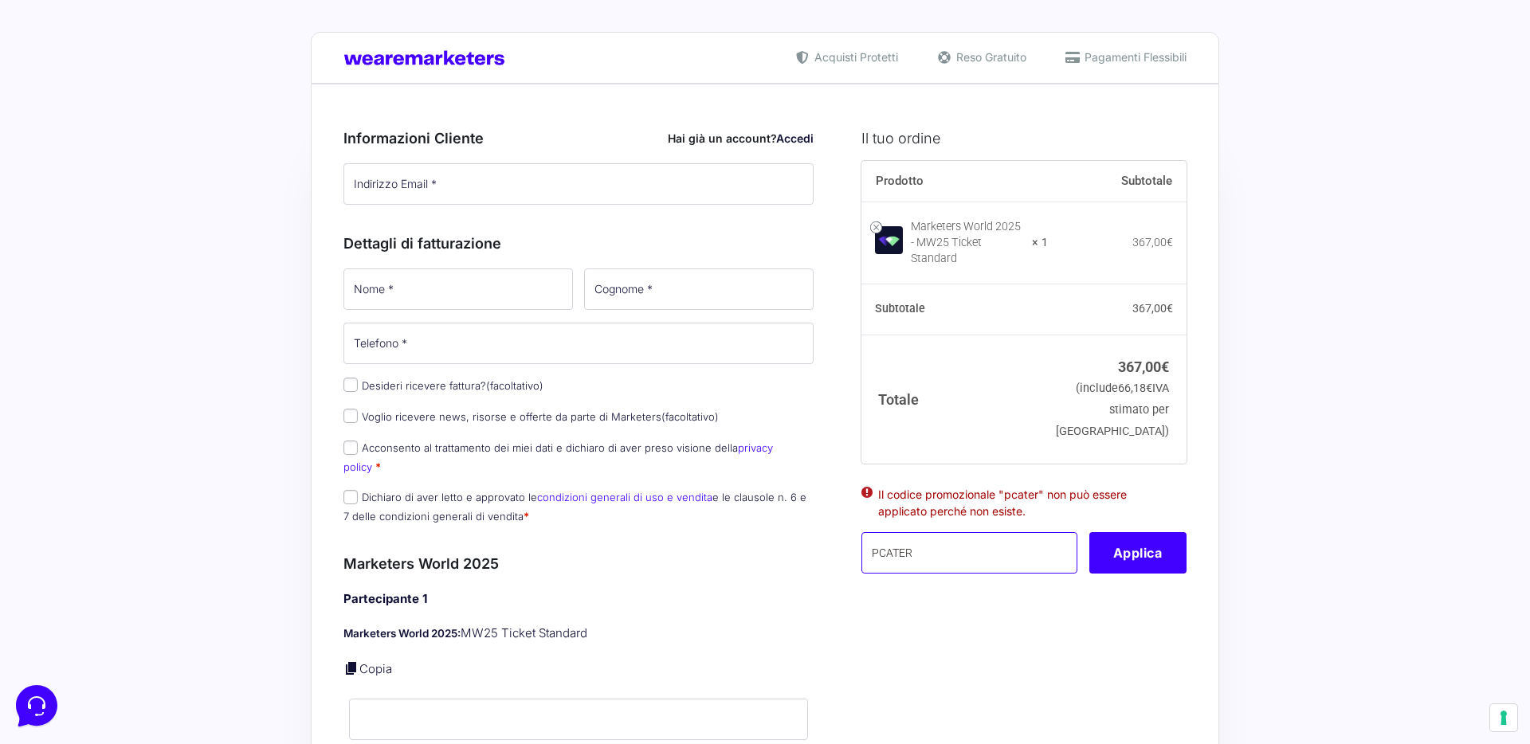
paste input "monetizzando15"
type input "monetizzando15"
click at [1145, 551] on button "Applica" at bounding box center [1137, 552] width 97 height 41
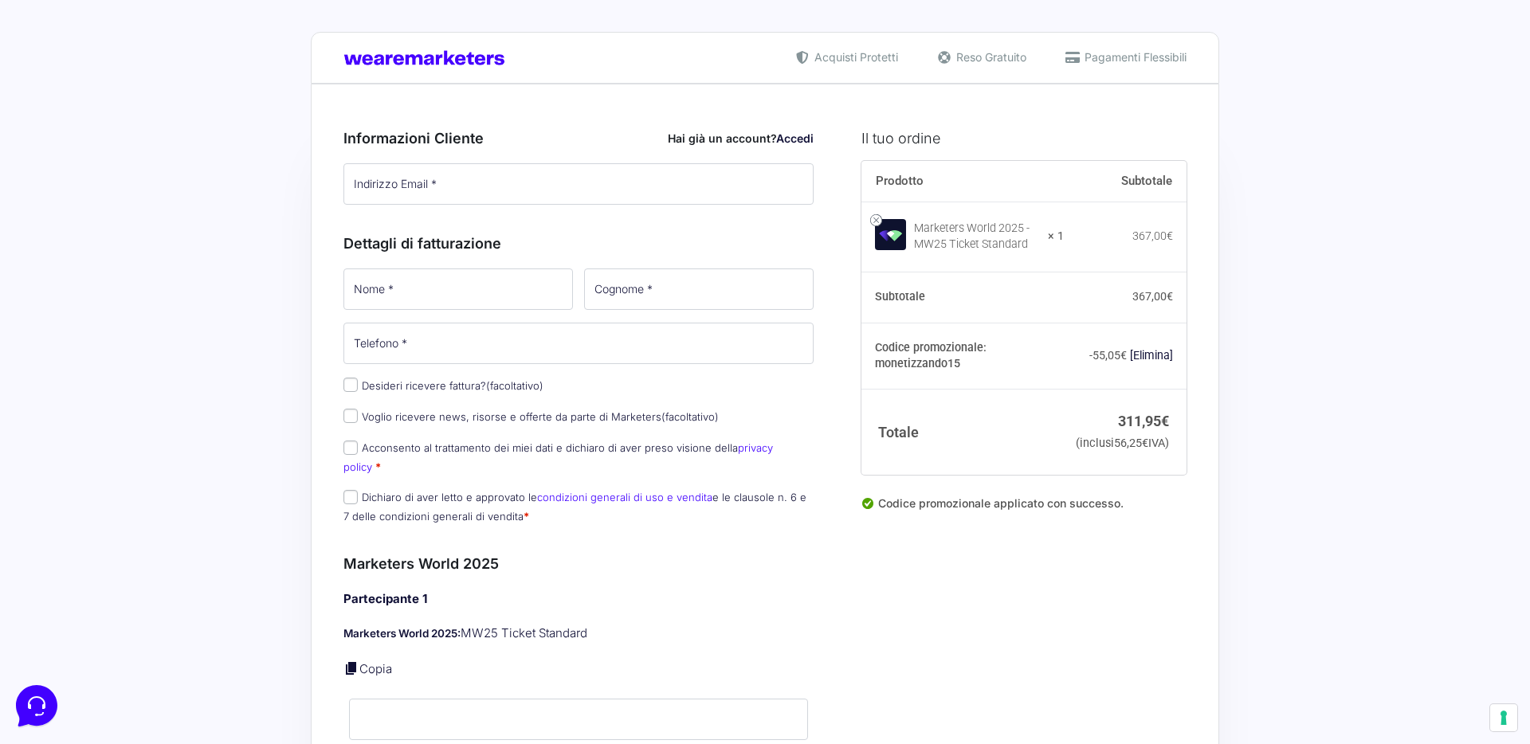
drag, startPoint x: 475, startPoint y: 198, endPoint x: 486, endPoint y: 196, distance: 11.3
click at [483, 197] on input "Indirizzo Email *" at bounding box center [578, 183] width 470 height 41
type input "[EMAIL_ADDRESS][DOMAIN_NAME]"
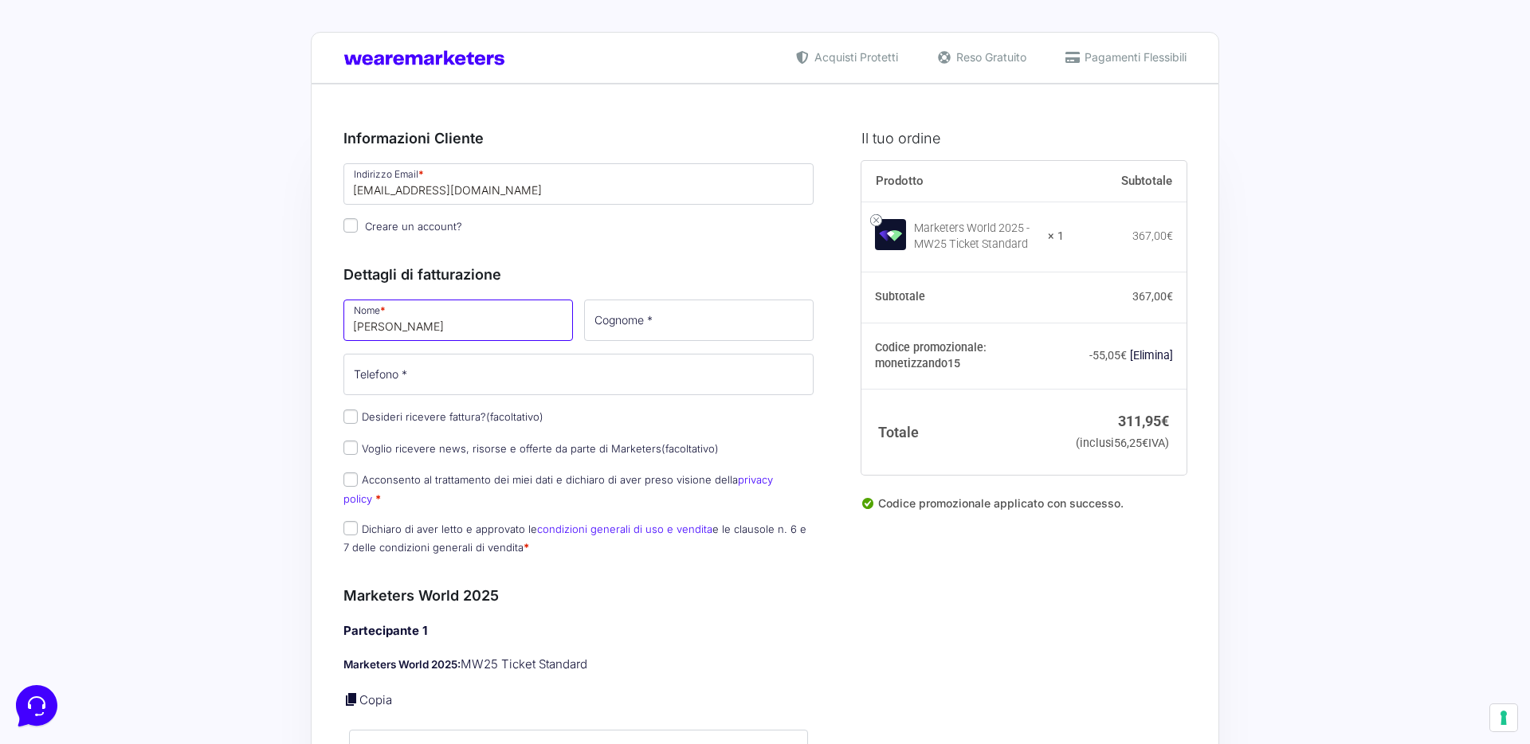
type input "Lucas"
click at [617, 233] on p "Creare un account?" at bounding box center [578, 226] width 481 height 23
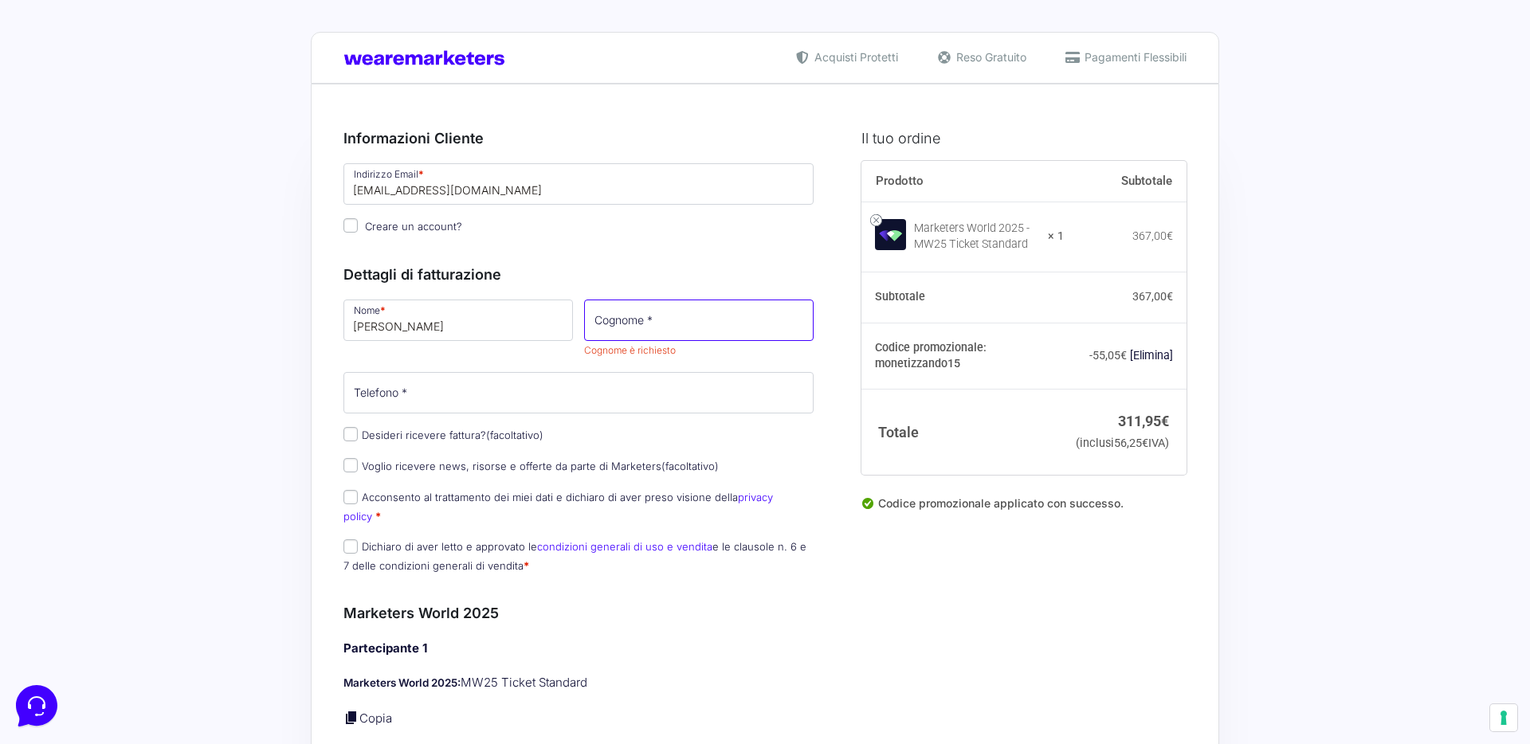
click at [671, 324] on input "Cognome *" at bounding box center [698, 320] width 229 height 41
type input "Montini"
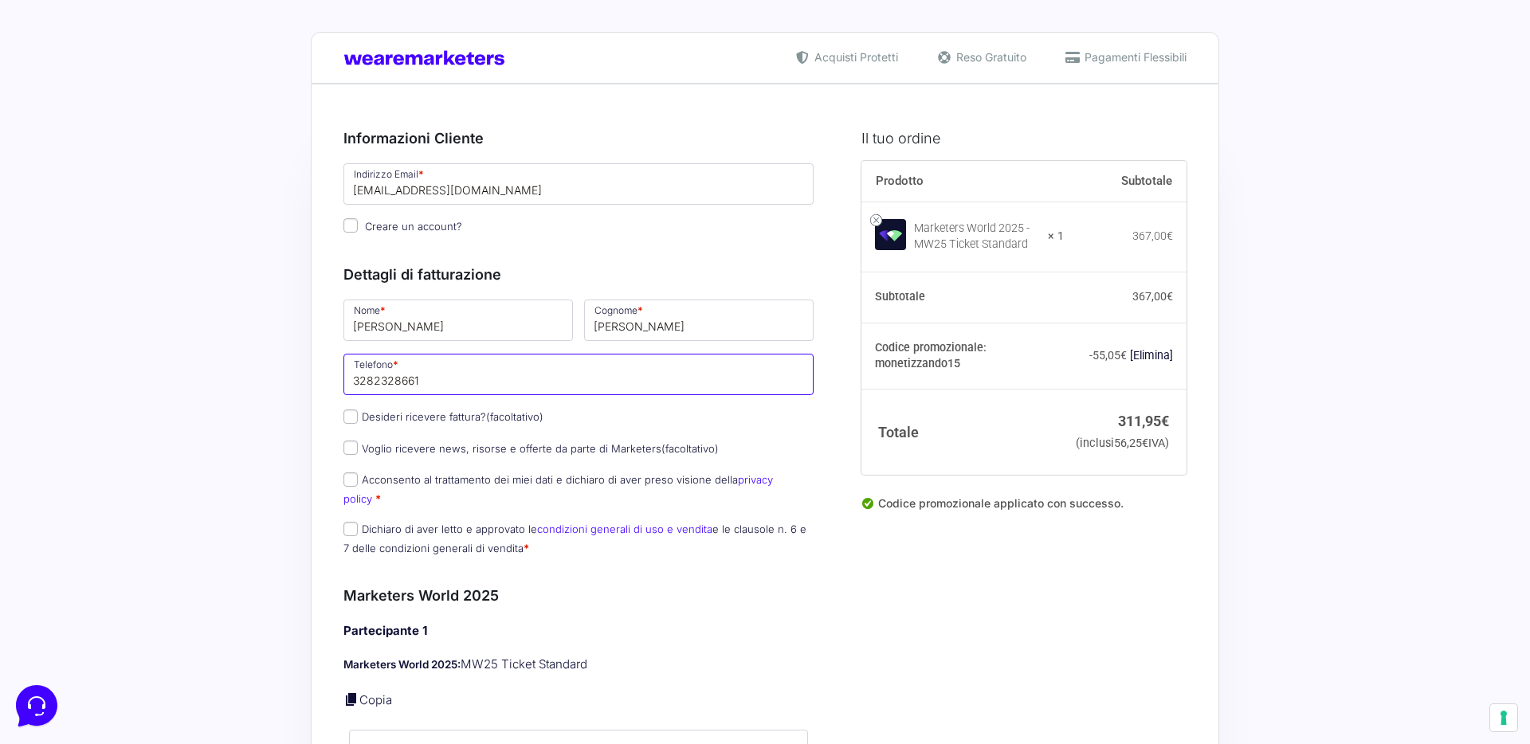
type input "3282328661"
click at [712, 223] on p "Creare un account?" at bounding box center [578, 226] width 481 height 23
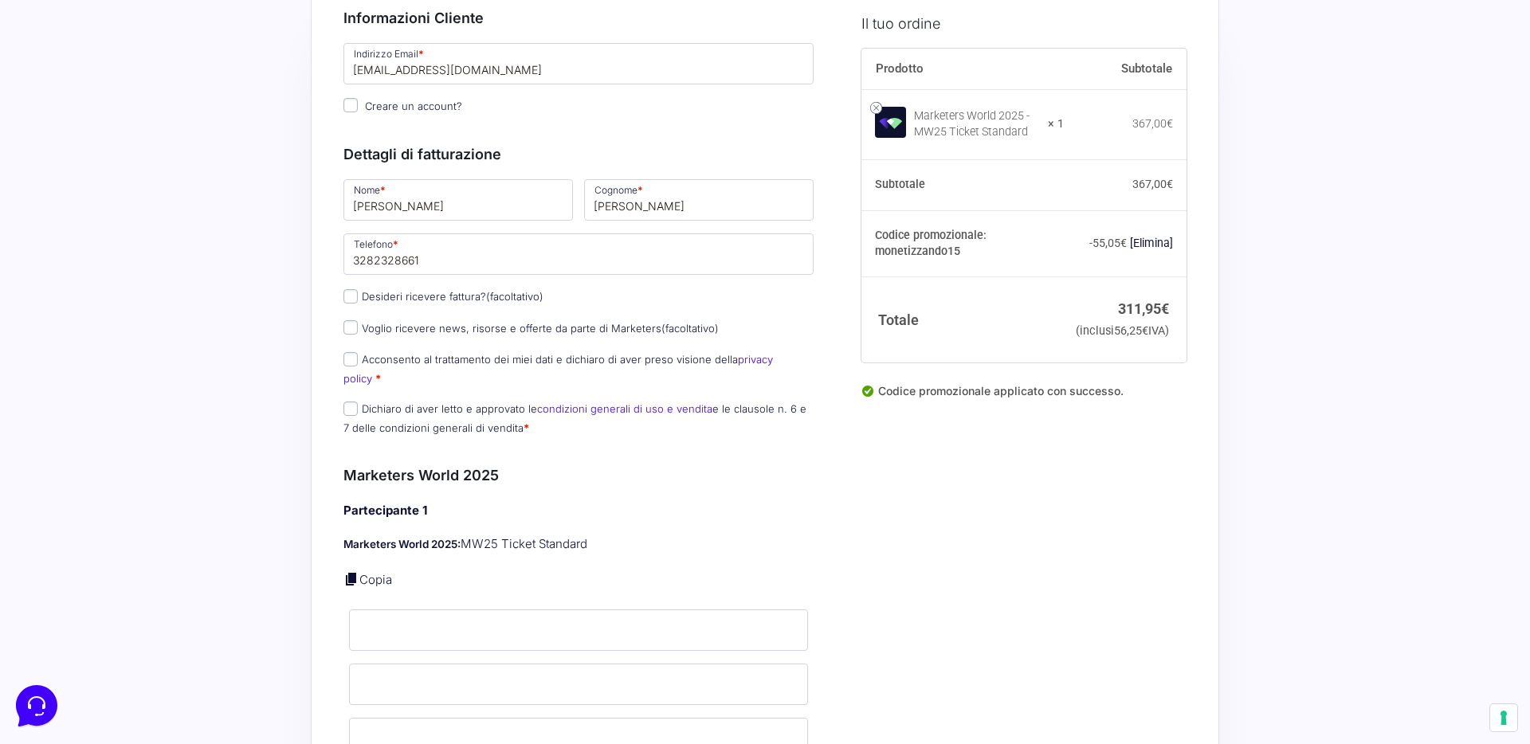
scroll to position [155, 0]
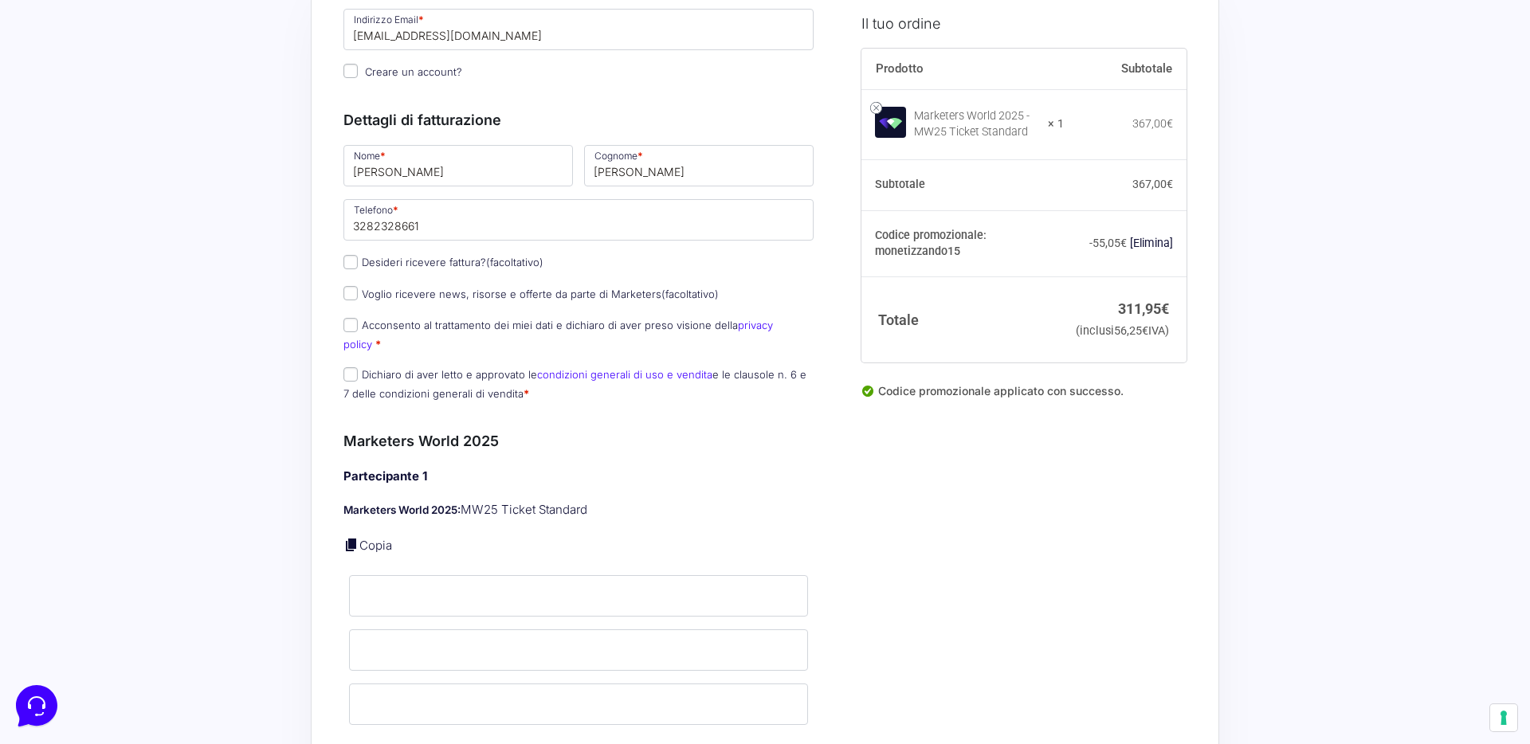
click at [445, 324] on label "Acconsento al trattamento dei miei dati e dichiaro di aver preso visione della …" at bounding box center [557, 334] width 429 height 31
click at [358, 324] on input "Acconsento al trattamento dei miei dati e dichiaro di aver preso visione della …" at bounding box center [350, 325] width 14 height 14
checkbox input "true"
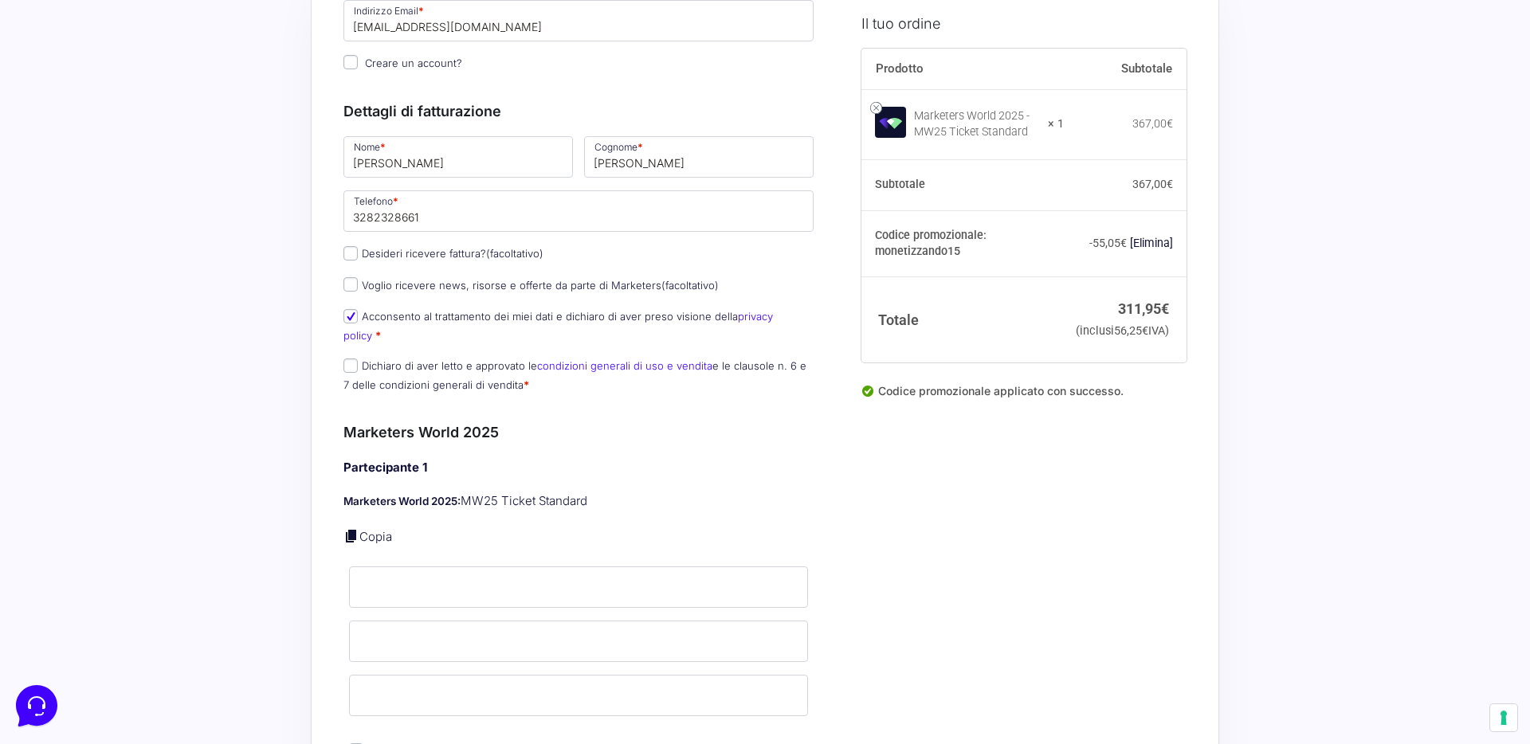
click at [442, 358] on span "Dichiaro di aver letto e approvato le condizioni generali di uso e vendita e le…" at bounding box center [574, 374] width 463 height 33
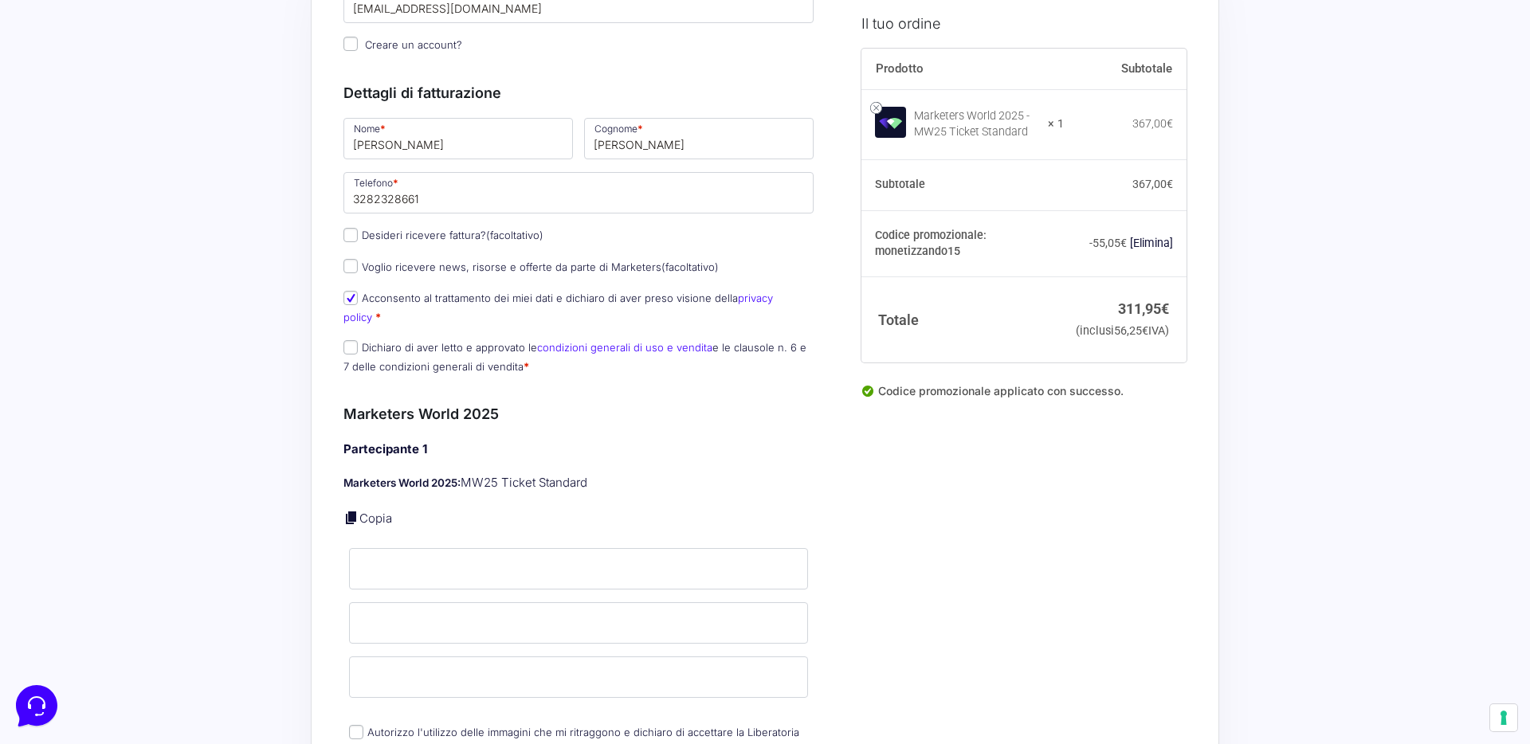
click at [442, 340] on span "Dichiaro di aver letto e approvato le condizioni generali di uso e vendita e le…" at bounding box center [574, 355] width 463 height 33
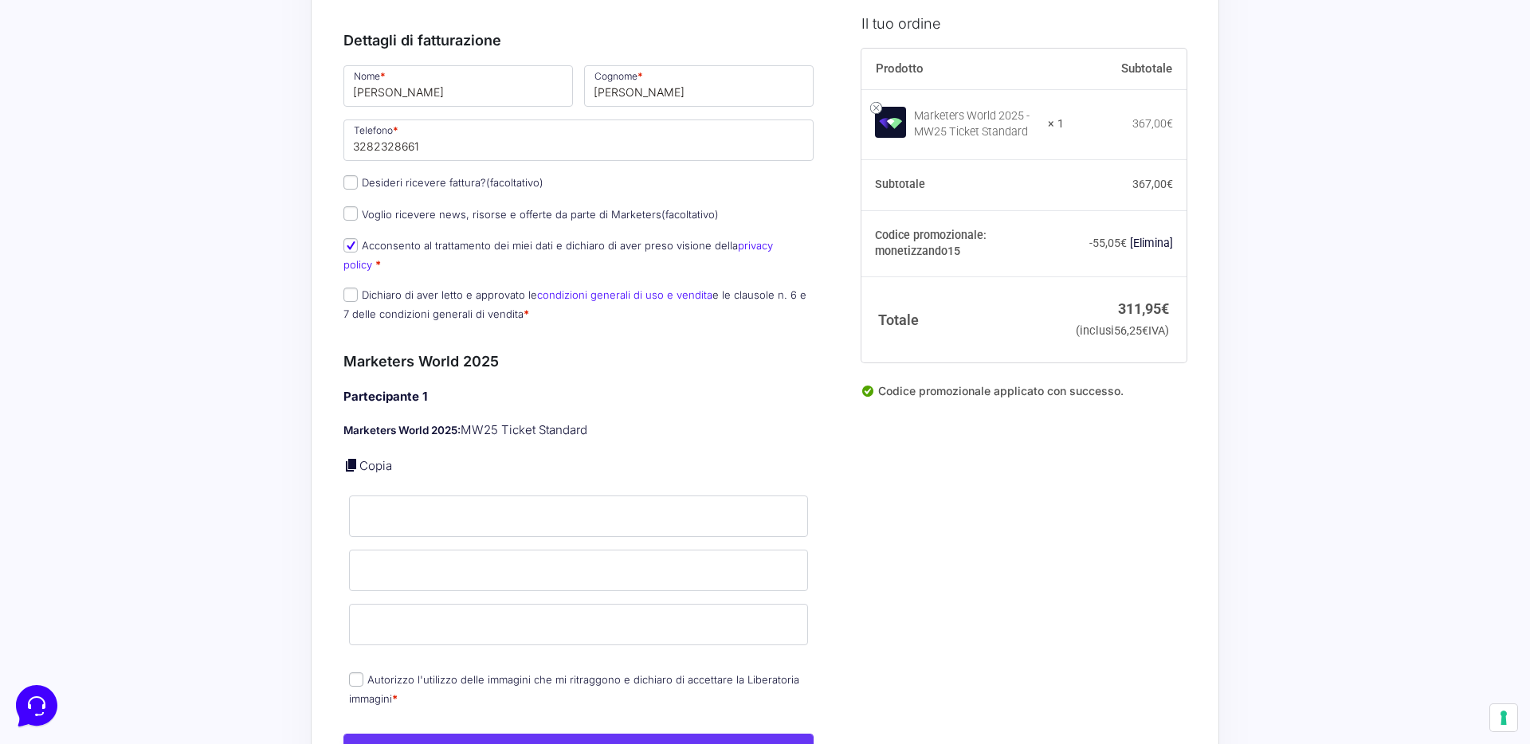
scroll to position [245, 0]
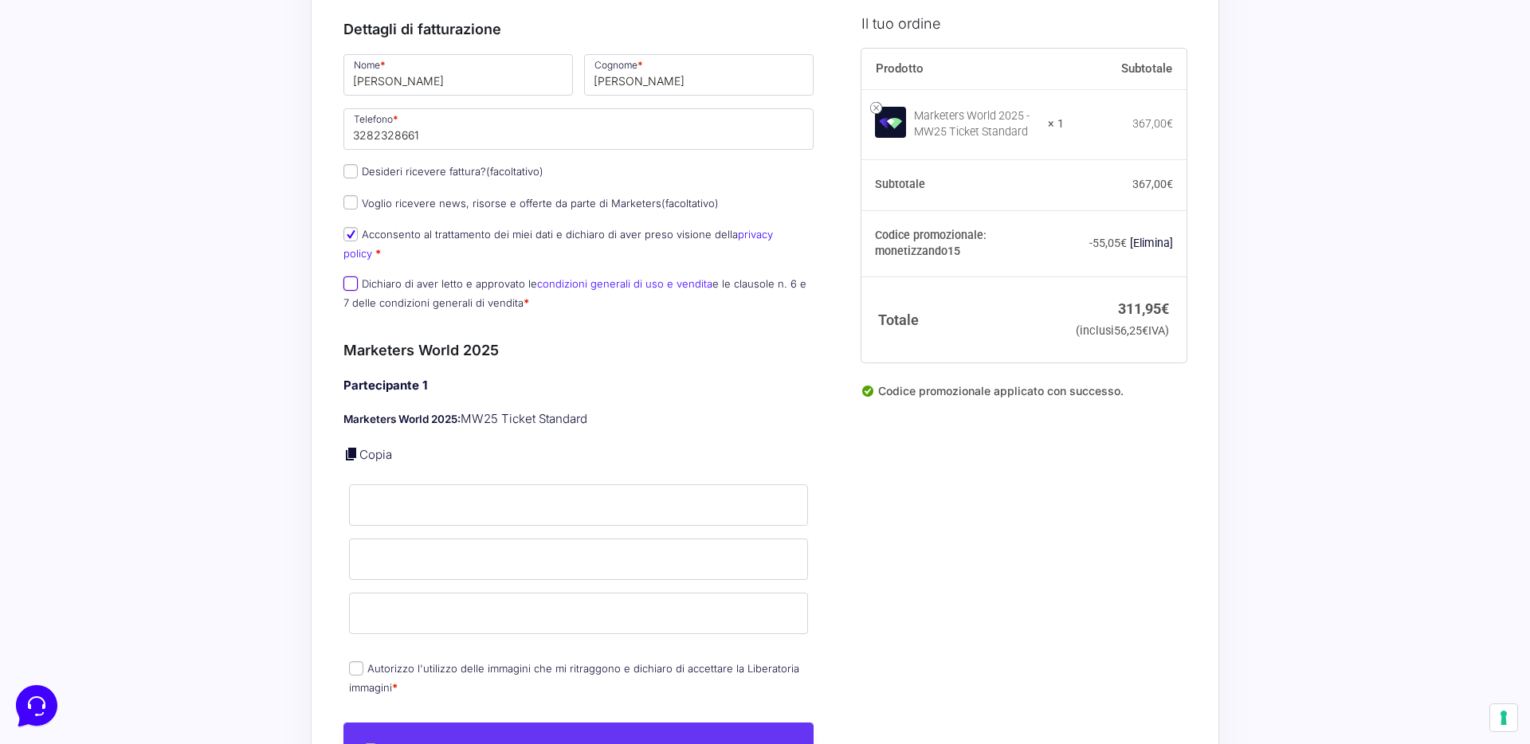
click at [343, 276] on input "Dichiaro di aver letto e approvato le condizioni generali di uso e vendita e le…" at bounding box center [350, 283] width 14 height 14
checkbox input "true"
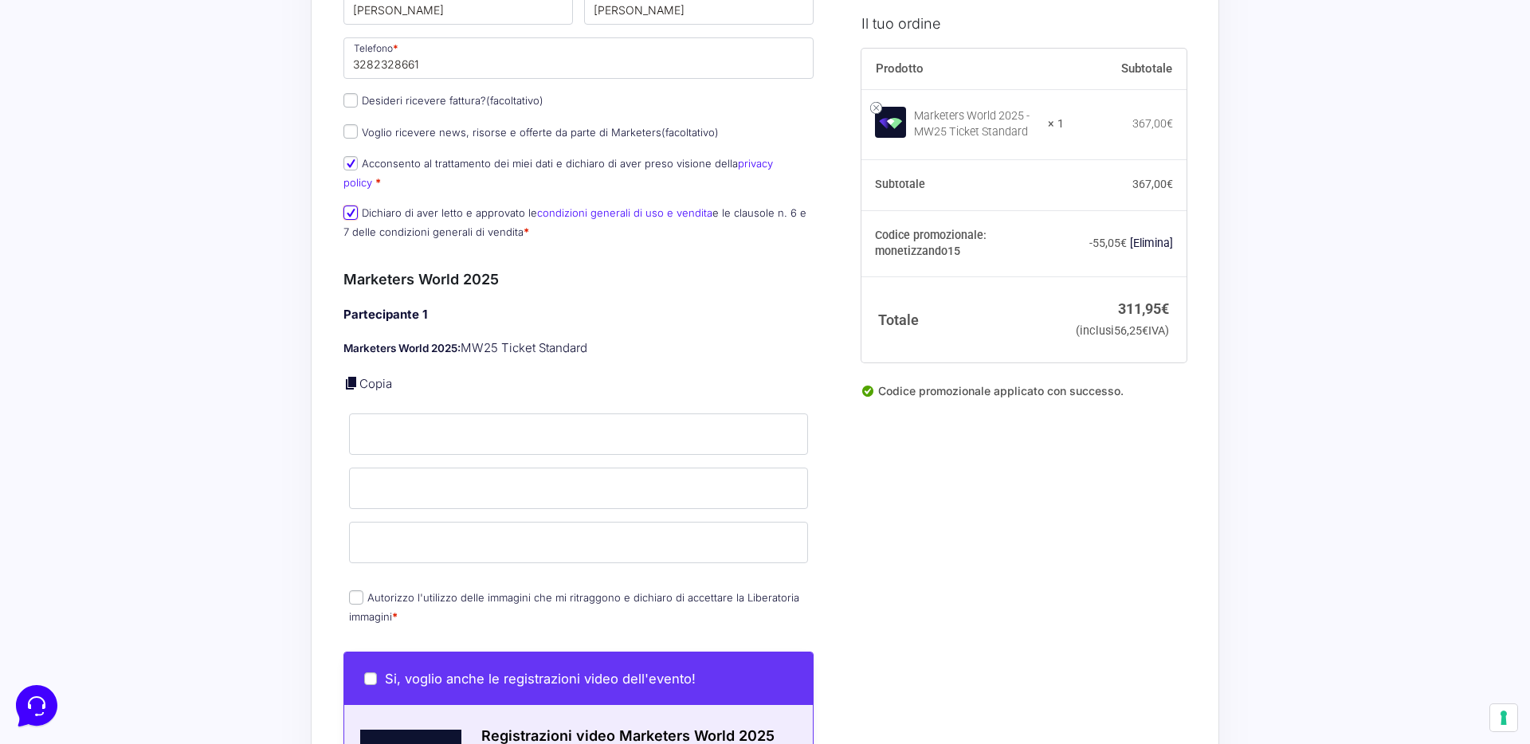
scroll to position [320, 0]
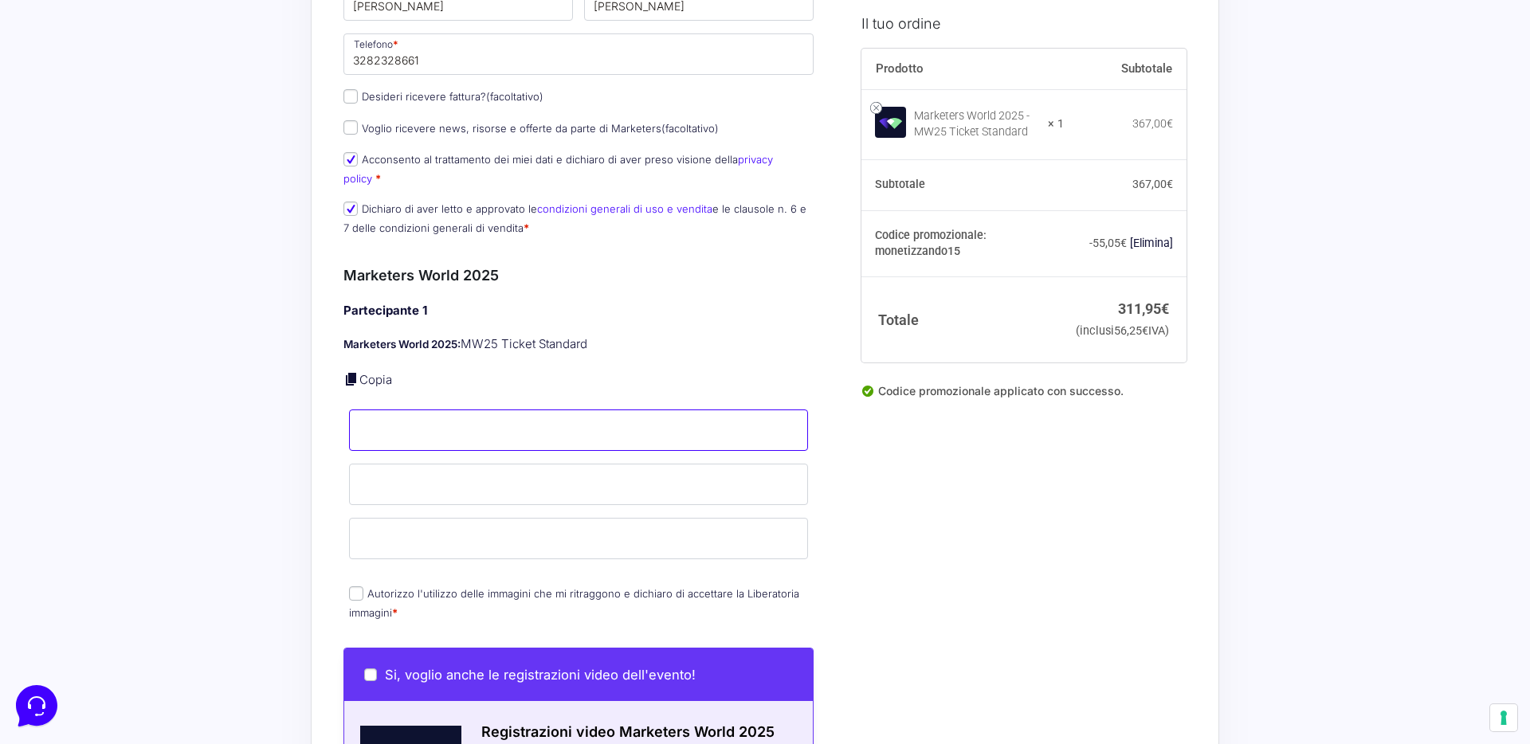
click at [479, 409] on input "Nome *" at bounding box center [578, 429] width 459 height 41
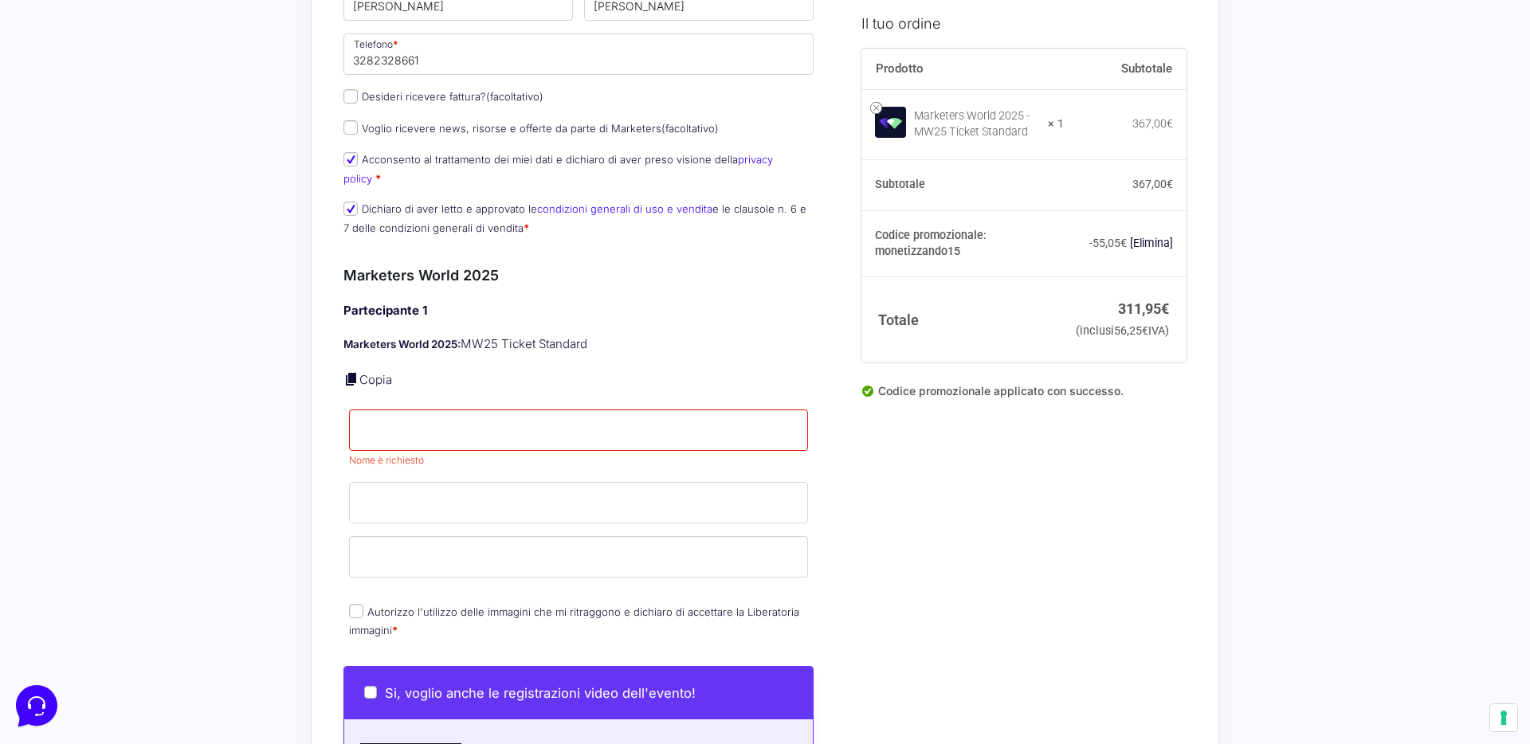
click at [519, 351] on div "Partecipante 1 Marketers World 2025: MW25 Ticket Standard Copia Nome * Nome è r…" at bounding box center [578, 472] width 470 height 340
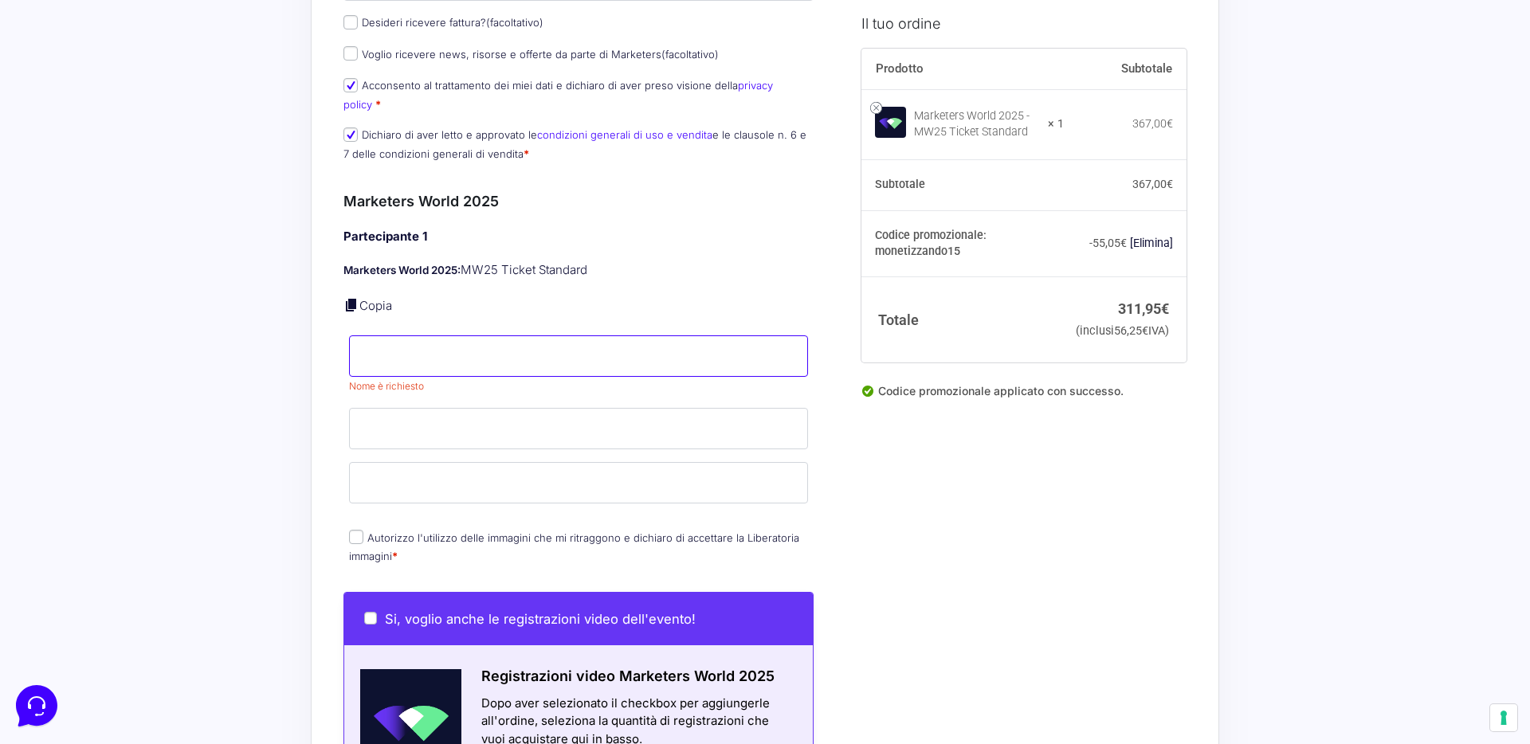
click at [519, 339] on input "Nome *" at bounding box center [578, 355] width 459 height 41
type input "Lucas"
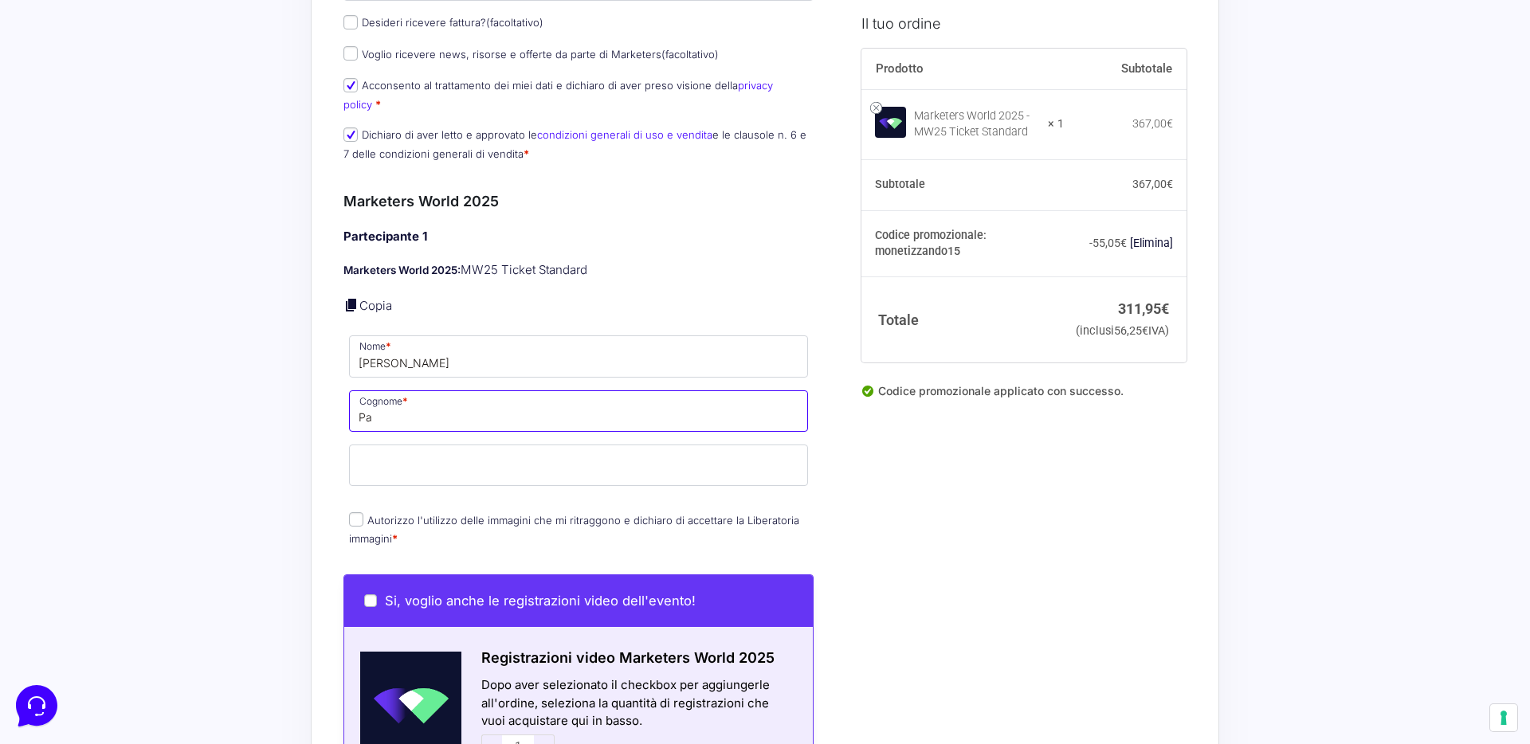
type input "P"
type input "Montini"
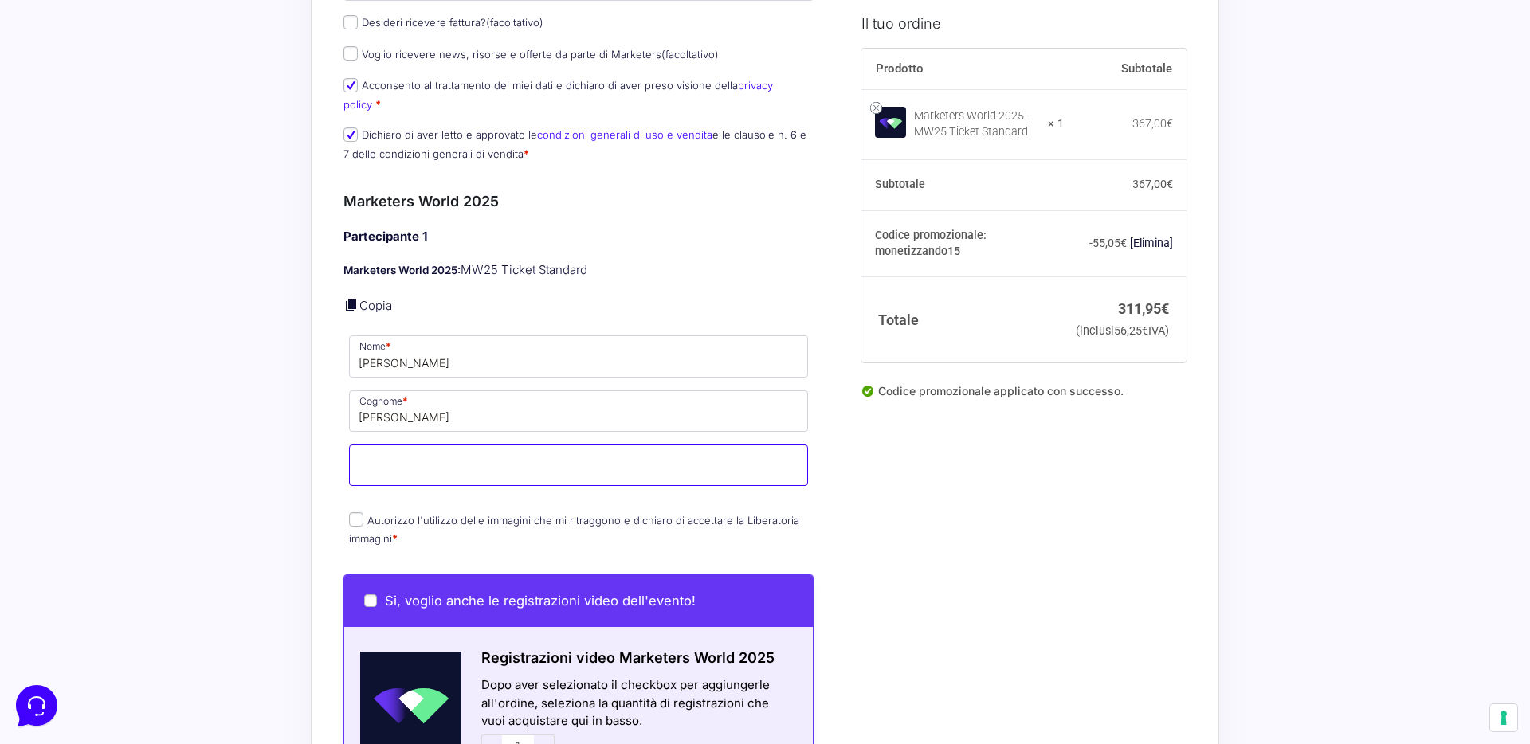
click at [481, 445] on input "Email *" at bounding box center [578, 465] width 459 height 41
click at [503, 409] on input "Montini" at bounding box center [578, 410] width 459 height 41
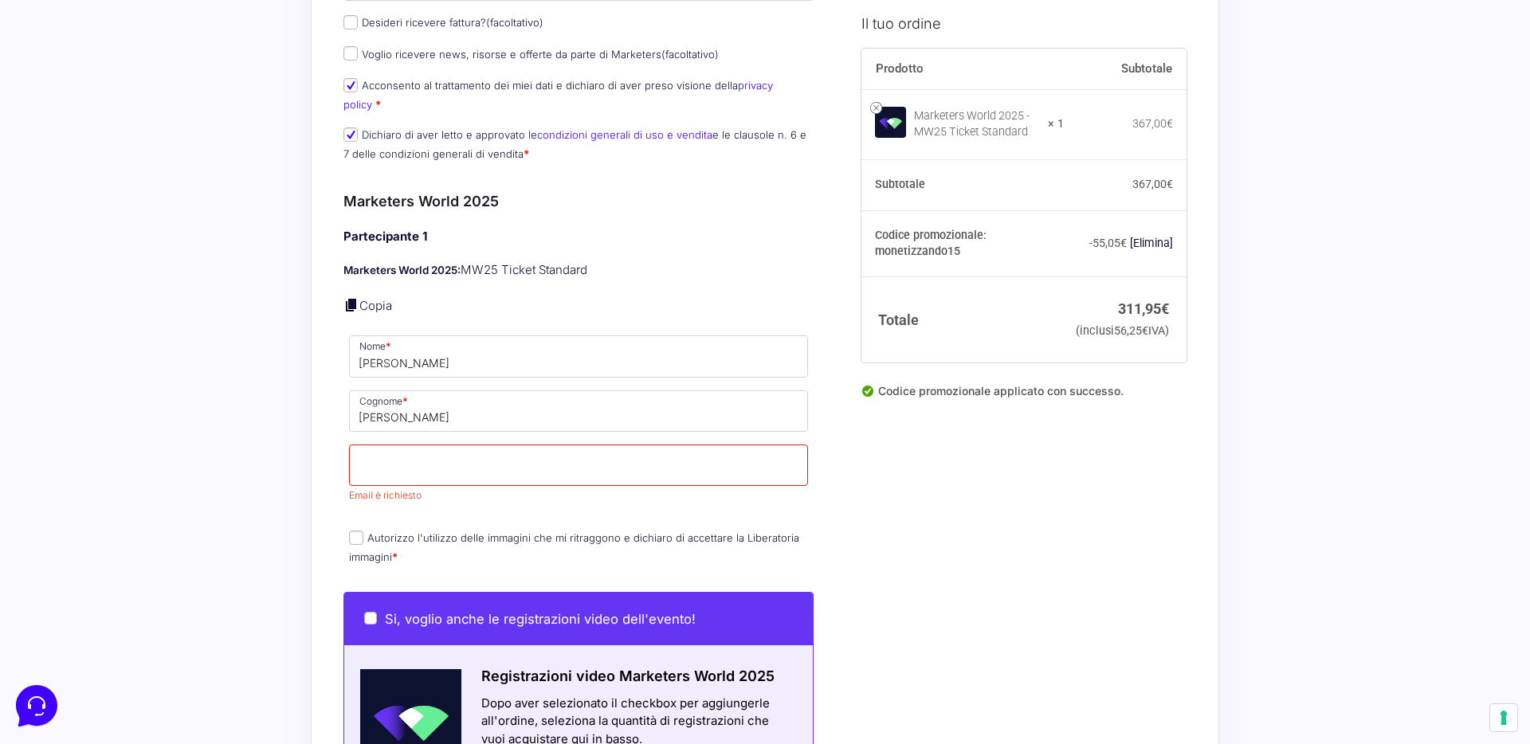
click at [330, 445] on div "Riepilogo Ordine 311,95 € Prodotto Subtotale Marketers World 2025 - MW25 Ticket…" at bounding box center [765, 665] width 908 height 1953
click at [412, 445] on input "Email *" at bounding box center [578, 465] width 459 height 41
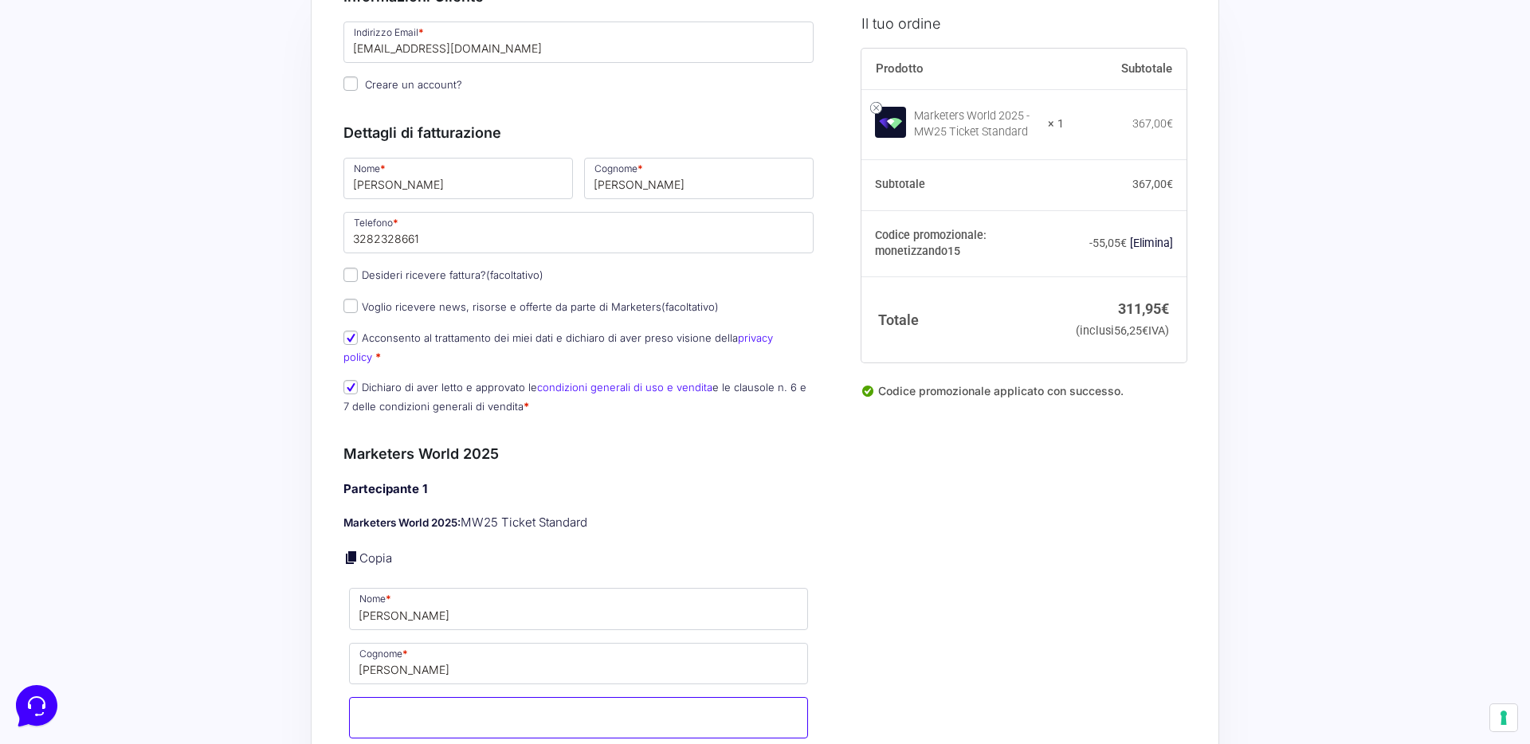
scroll to position [143, 0]
click at [543, 37] on input "[EMAIL_ADDRESS][DOMAIN_NAME]" at bounding box center [578, 41] width 470 height 41
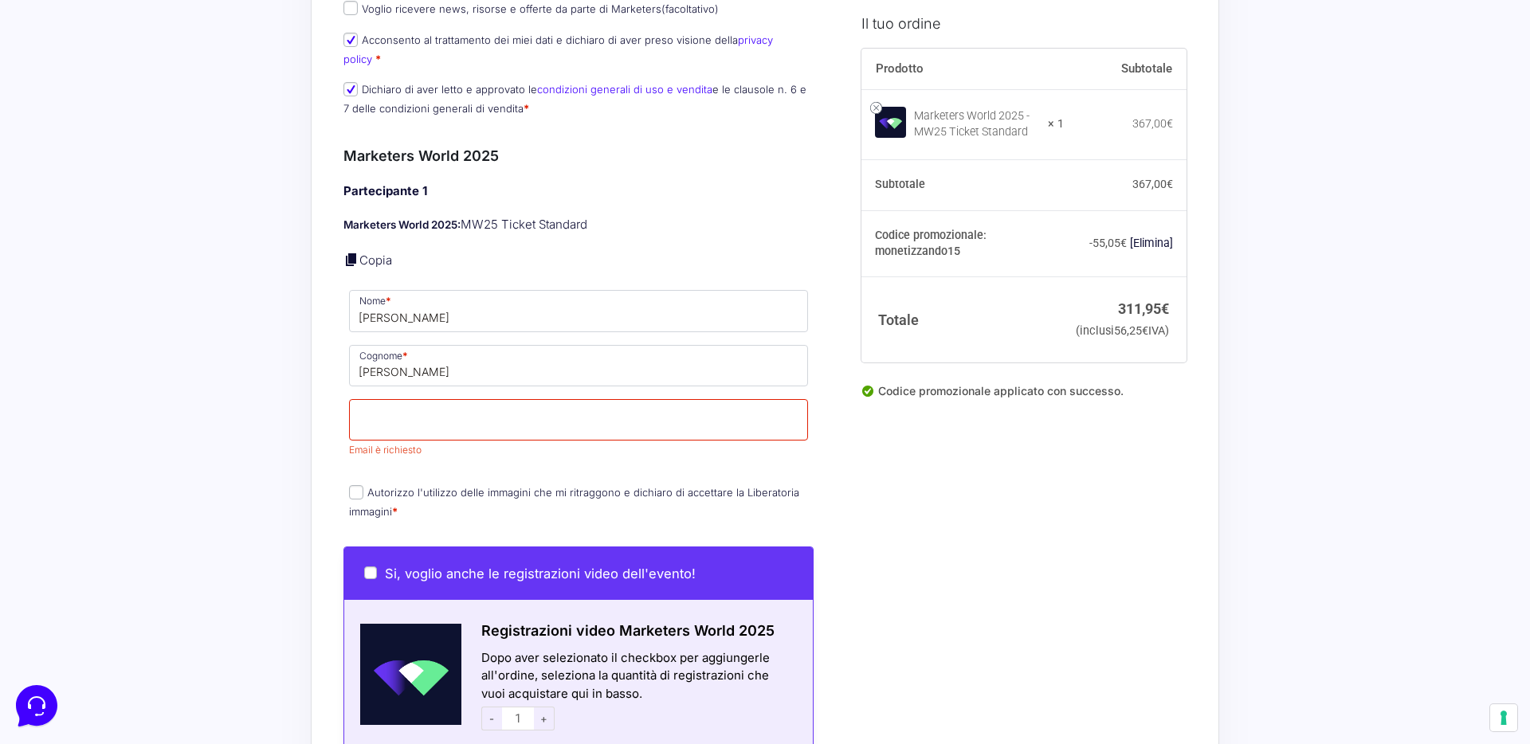
scroll to position [442, 0]
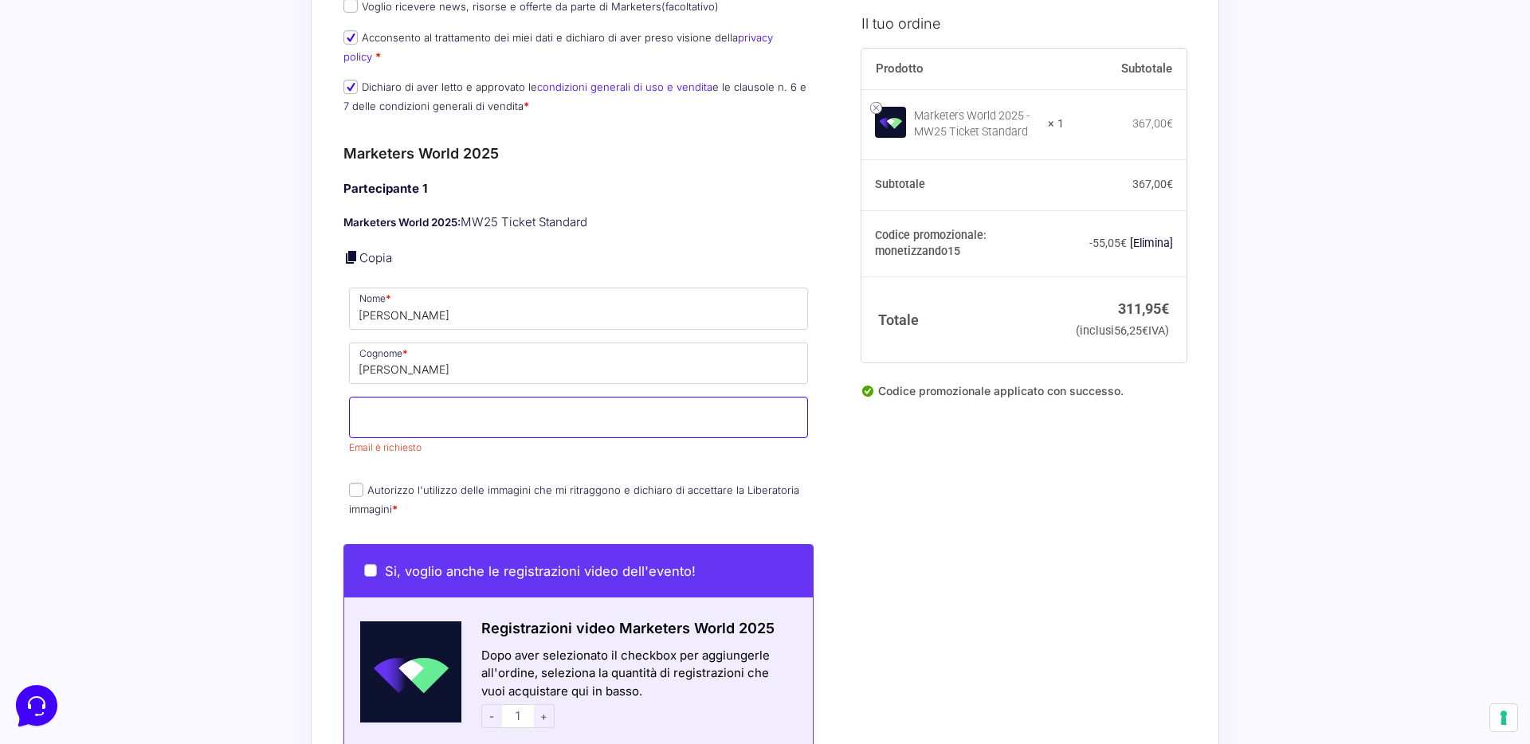
click at [683, 407] on input "Email *" at bounding box center [578, 417] width 459 height 41
paste input "[EMAIL_ADDRESS][DOMAIN_NAME]"
type input "[EMAIL_ADDRESS][DOMAIN_NAME]"
click at [702, 349] on input "Montini" at bounding box center [578, 363] width 459 height 41
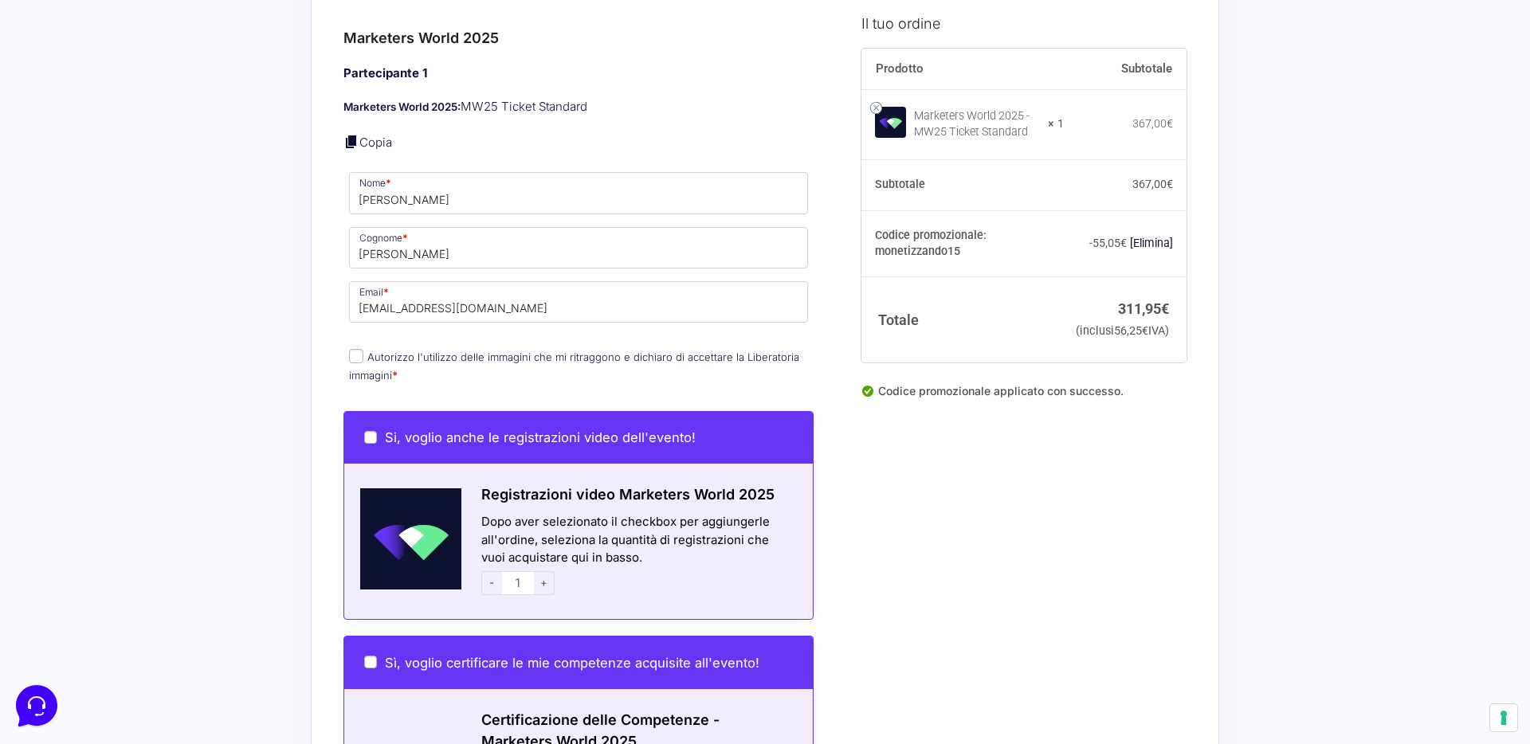
click at [847, 433] on div "Informazioni Cliente Hai già un account? Accedi Indirizzo Email * lucaspavani20…" at bounding box center [596, 486] width 506 height 1869
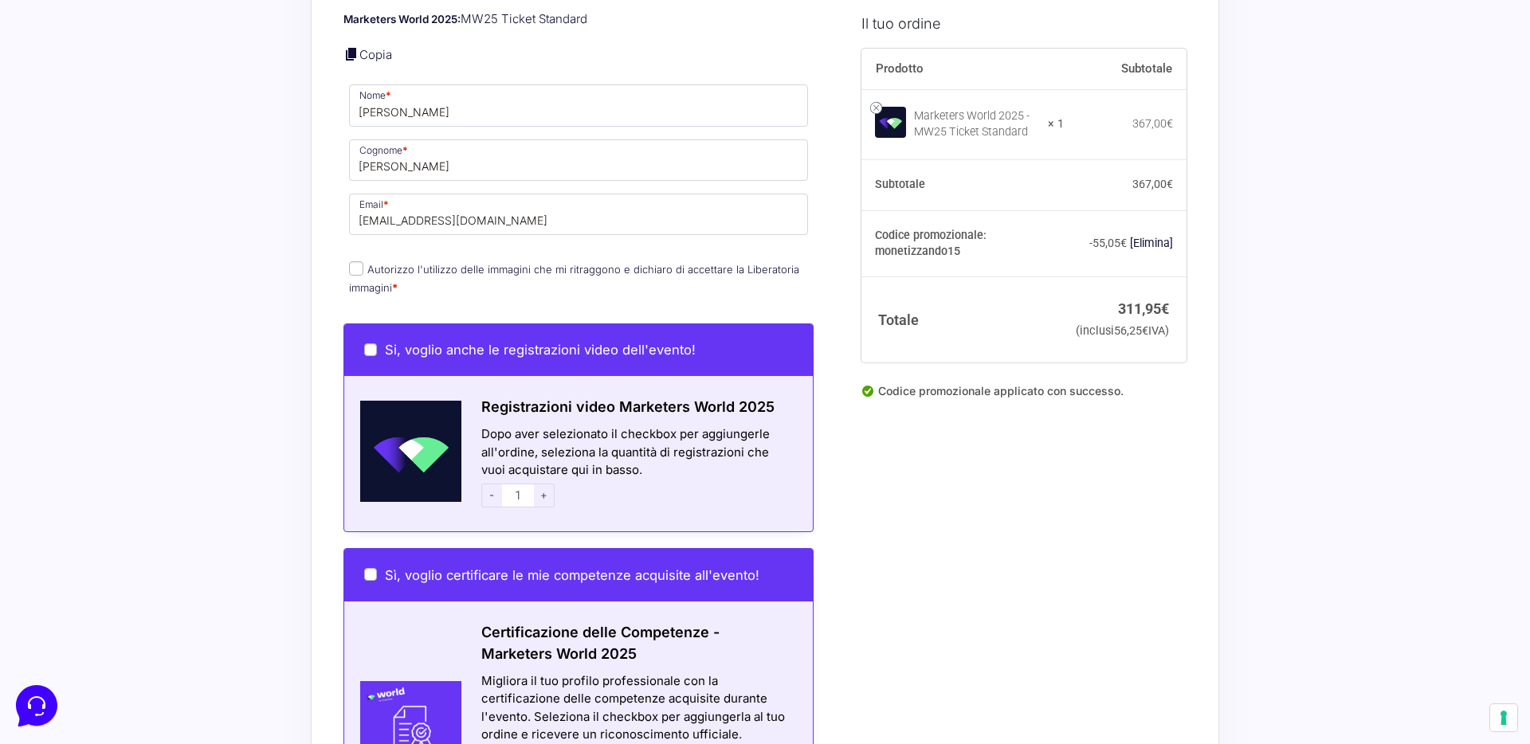
scroll to position [646, 0]
click at [494, 483] on span "-" at bounding box center [491, 495] width 21 height 24
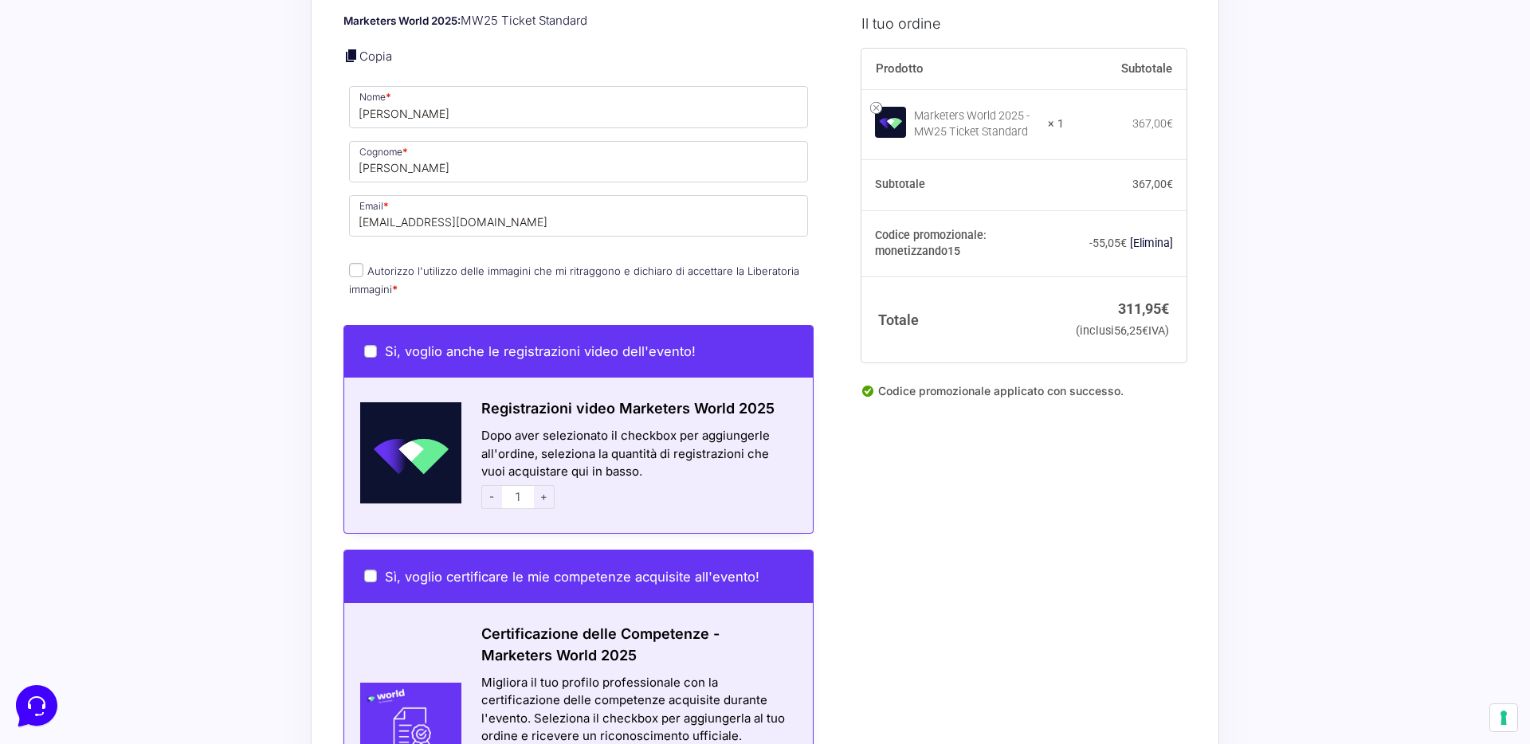
scroll to position [645, 0]
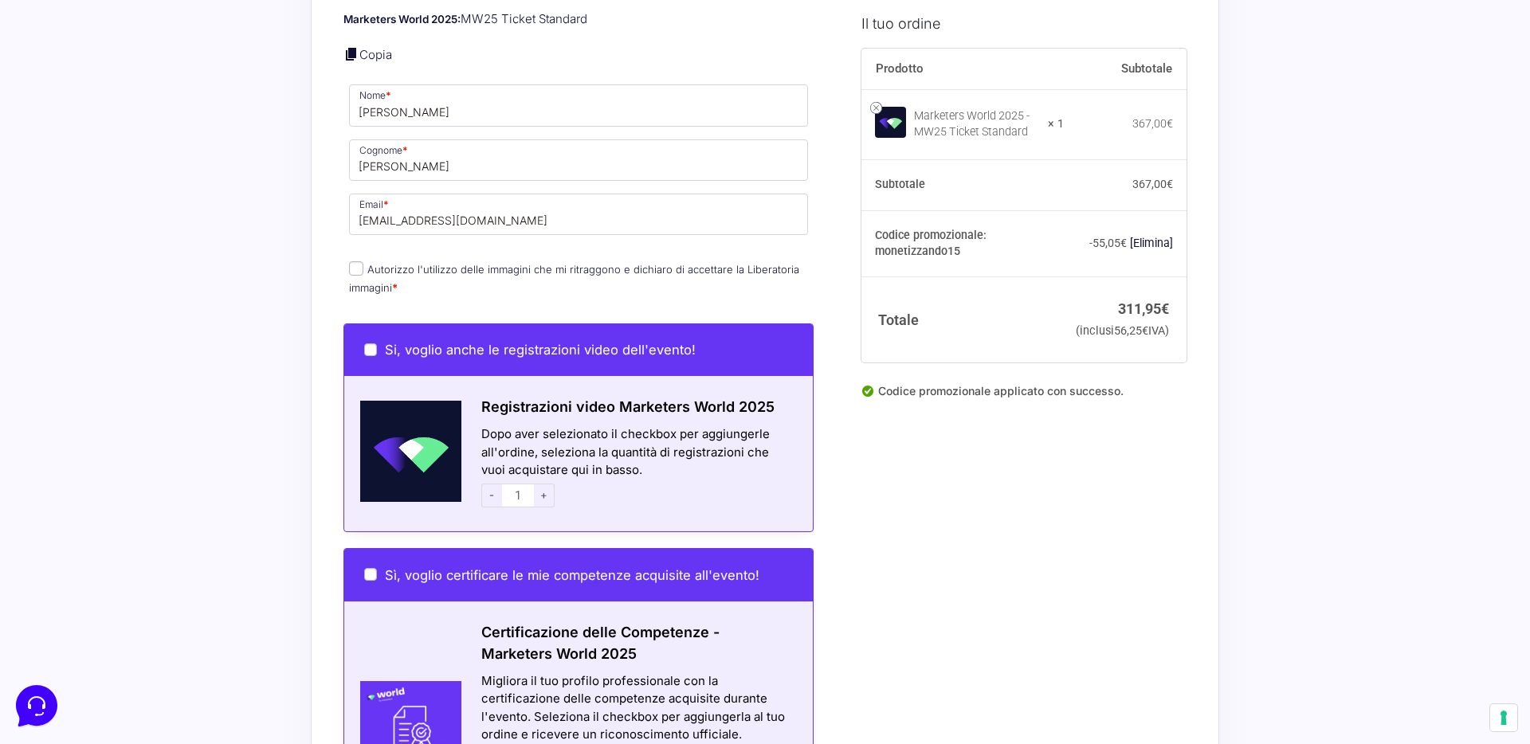
click at [354, 261] on input "Autorizzo l'utilizzo delle immagini che mi ritraggono e dichiaro di accettare l…" at bounding box center [356, 268] width 14 height 14
checkbox input "true"
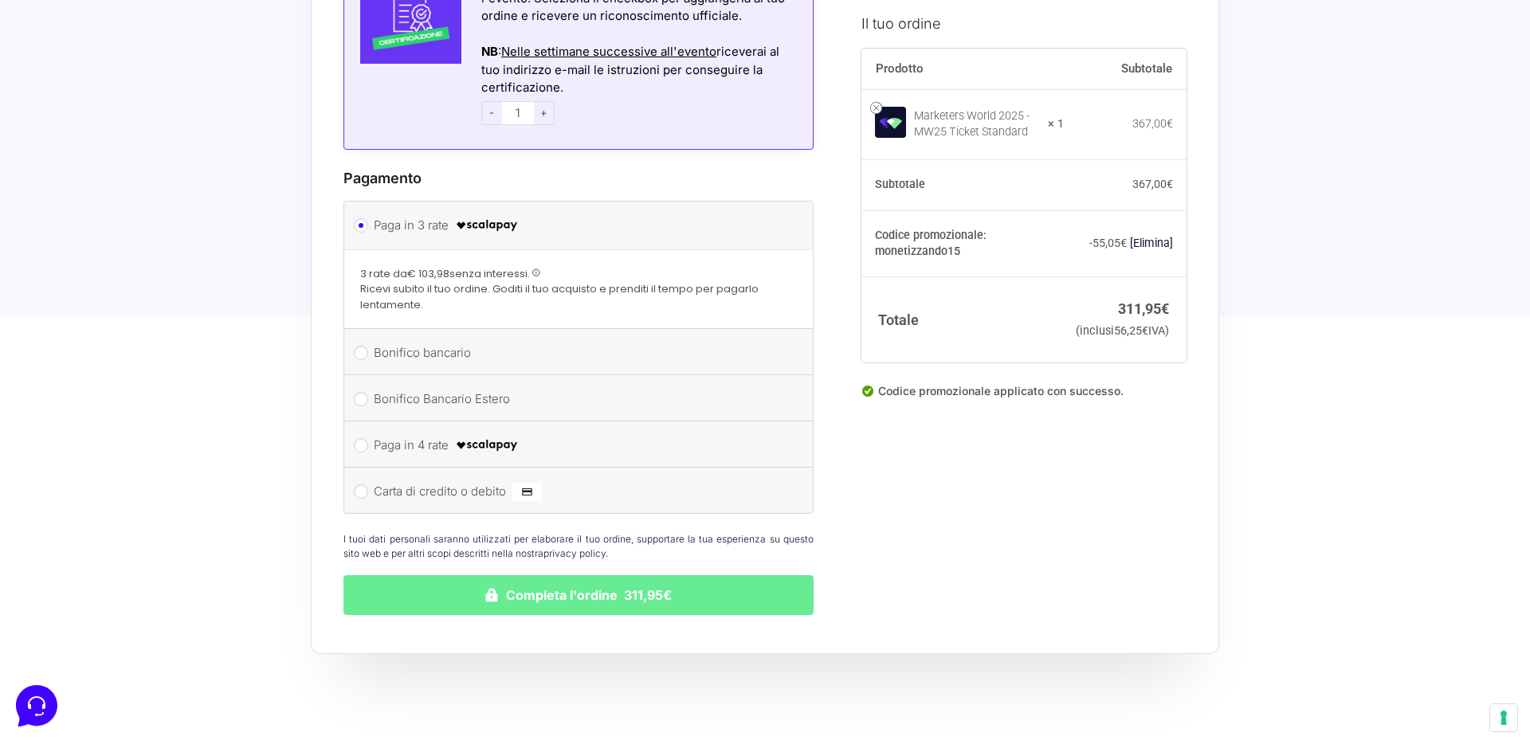
scroll to position [1337, 0]
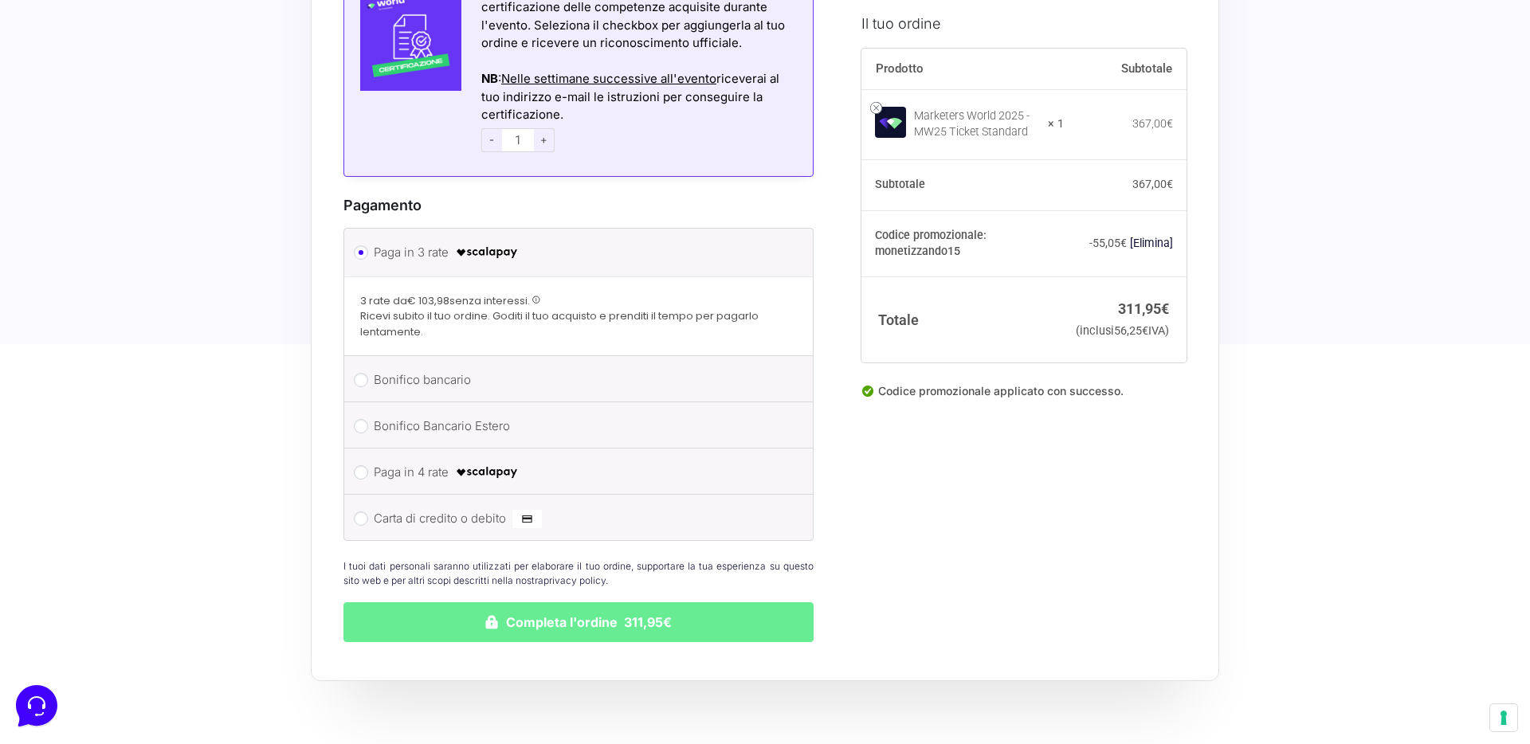
click at [424, 507] on label "Carta di credito o debito" at bounding box center [576, 519] width 404 height 24
click at [368, 511] on input "Carta di credito o debito" at bounding box center [361, 518] width 14 height 14
radio input "true"
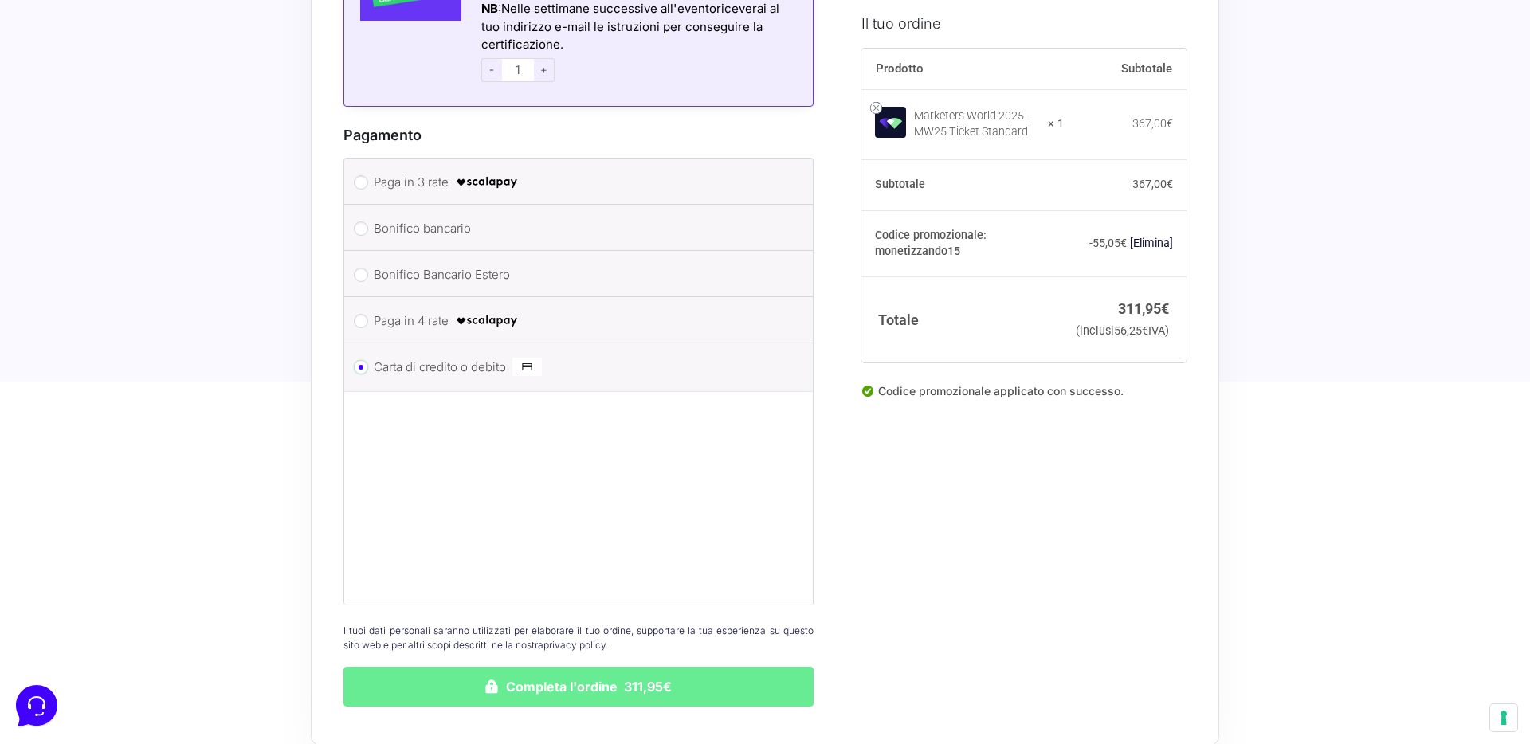
scroll to position [1494, 0]
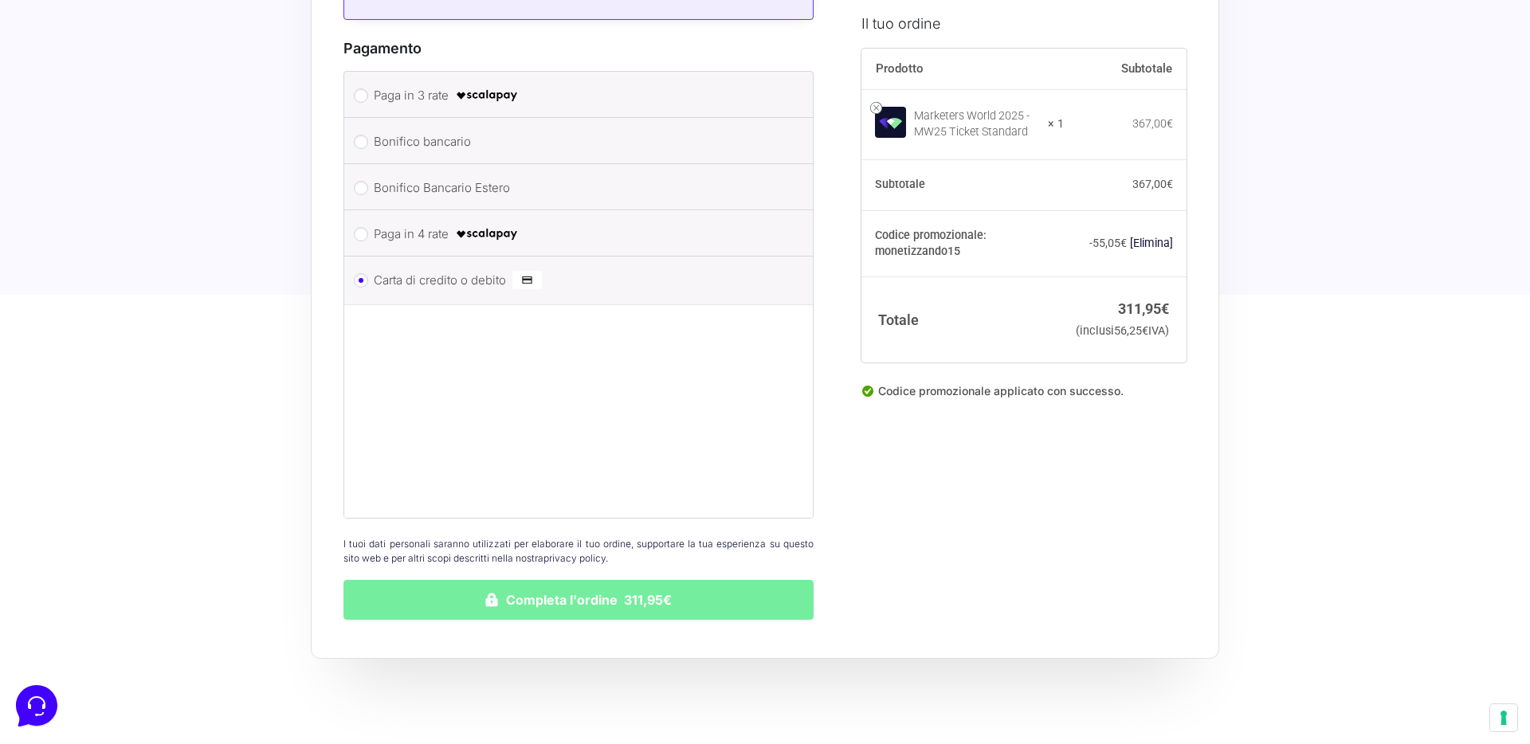
click at [647, 583] on button "Completa l'ordine 311,95€" at bounding box center [578, 600] width 470 height 40
